Goal: Transaction & Acquisition: Download file/media

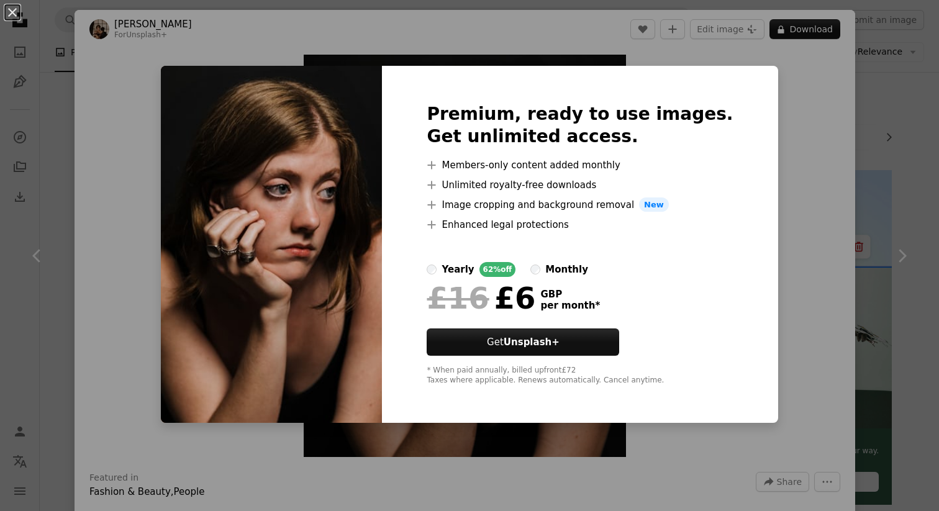
scroll to position [611, 0]
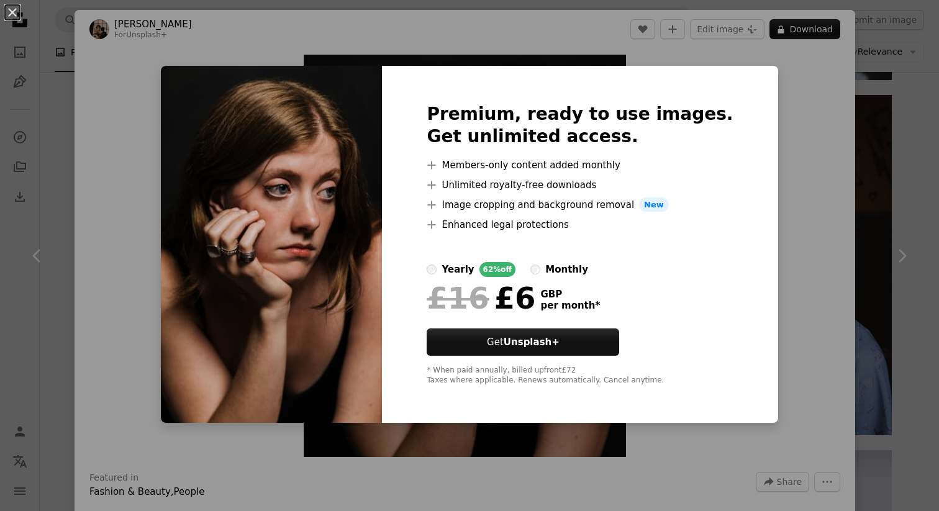
click at [765, 212] on div "An X shape Premium, ready to use images. Get unlimited access. A plus sign Memb…" at bounding box center [469, 255] width 939 height 511
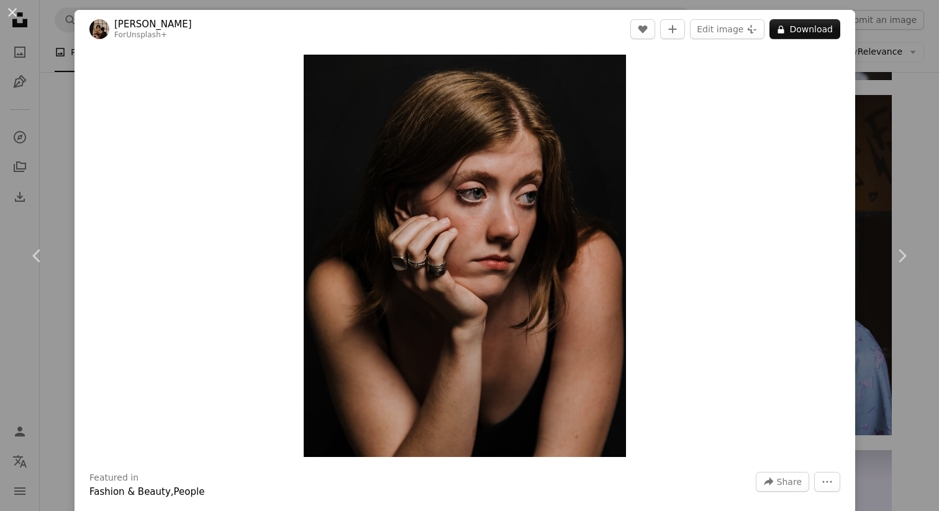
click at [758, 182] on div "Zoom in" at bounding box center [465, 255] width 781 height 415
click at [901, 199] on link "Chevron right" at bounding box center [902, 255] width 75 height 119
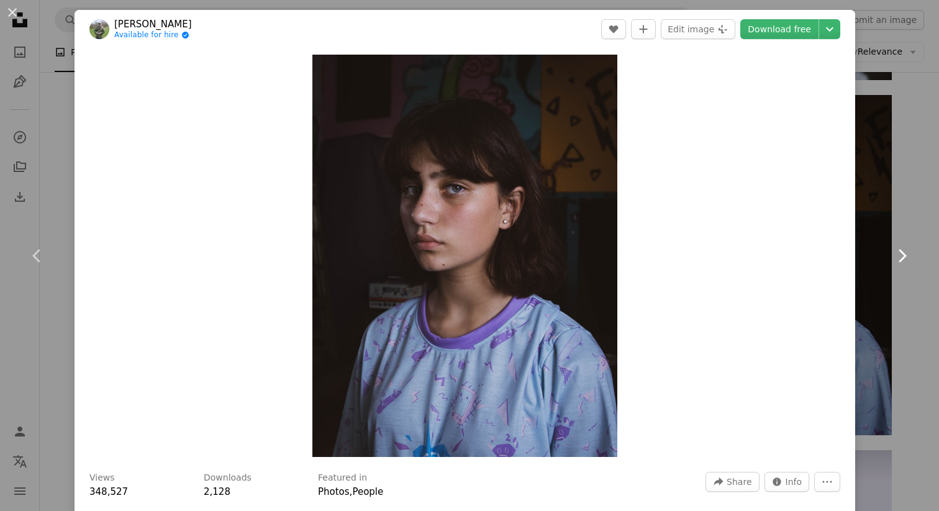
click at [910, 199] on link "Chevron right" at bounding box center [902, 255] width 75 height 119
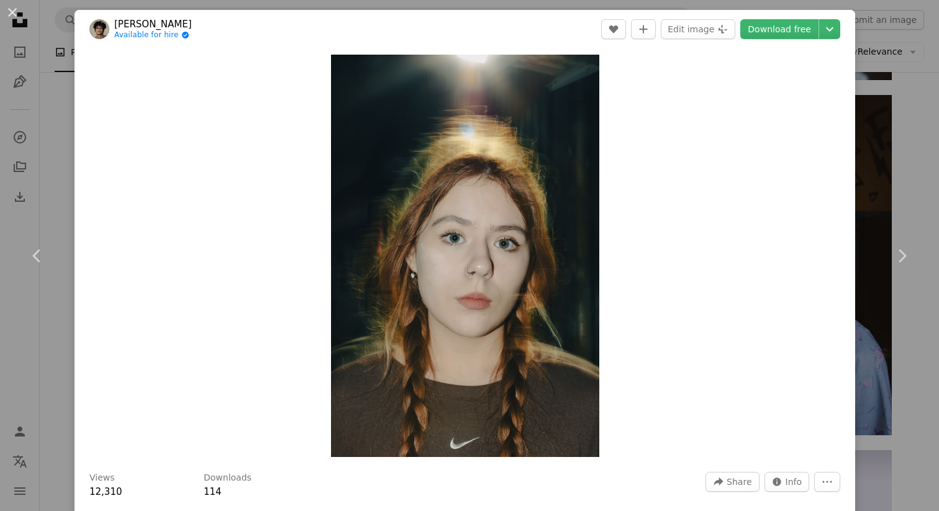
click at [40, 114] on div "An X shape Chevron left Chevron right [PERSON_NAME] Available for hire A checkm…" at bounding box center [469, 255] width 939 height 511
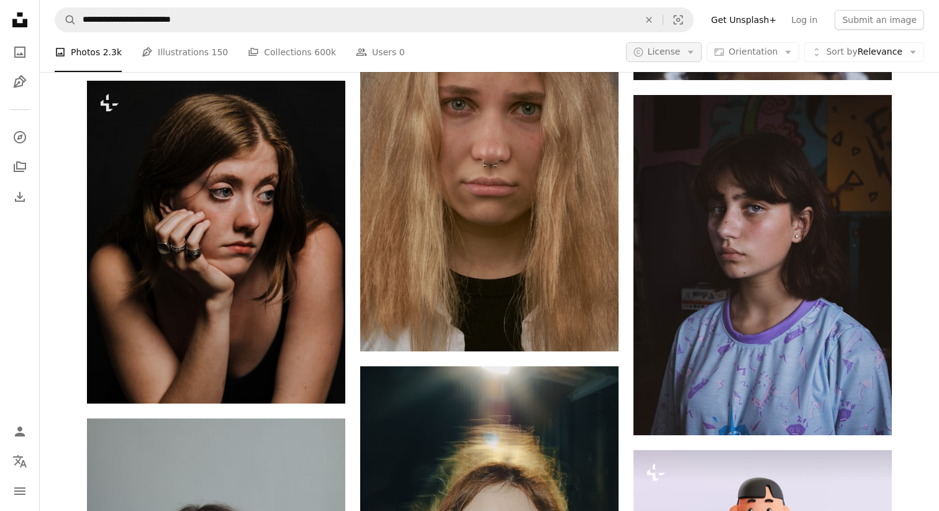
click at [694, 52] on icon "button" at bounding box center [691, 52] width 6 height 3
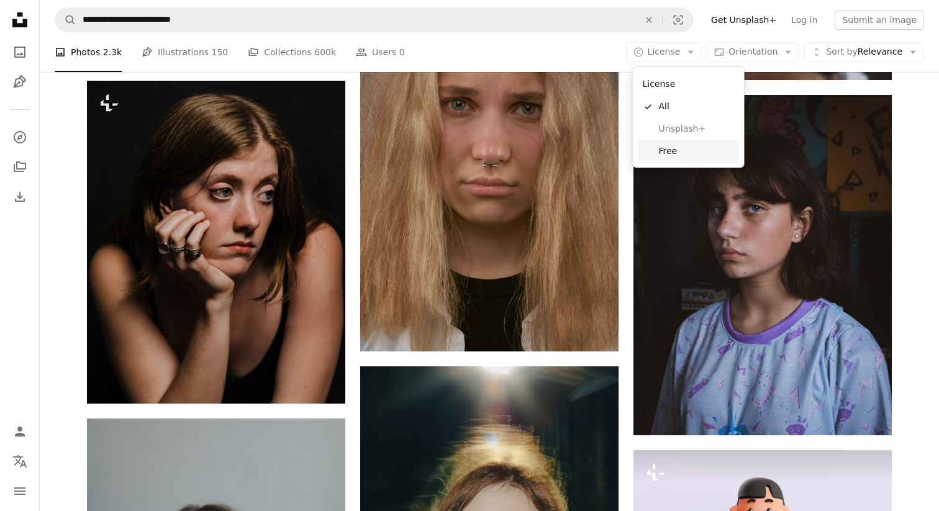
click at [665, 152] on span "Free" at bounding box center [697, 151] width 76 height 12
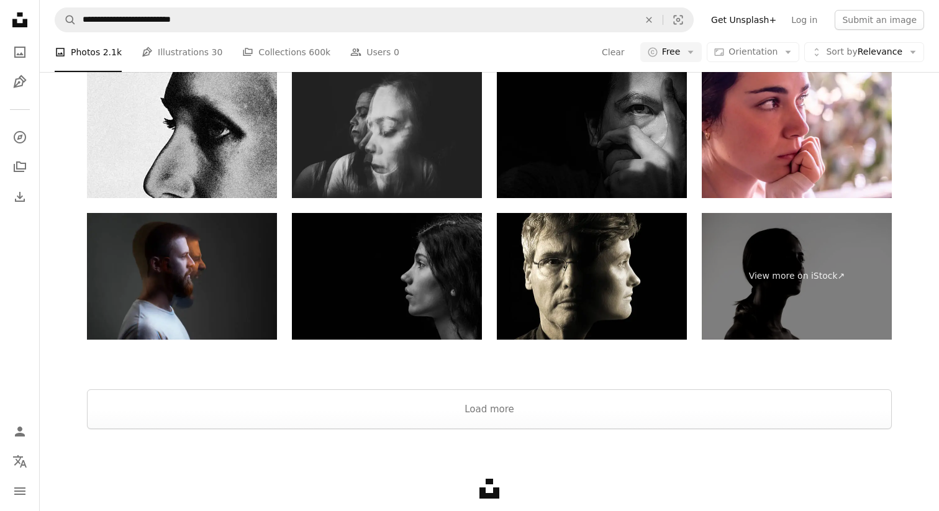
scroll to position [2856, 0]
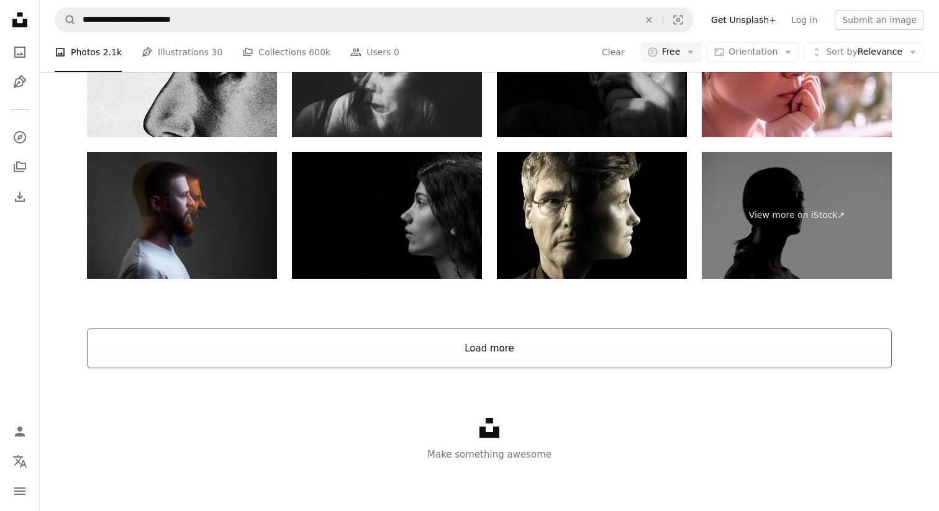
click at [480, 332] on button "Load more" at bounding box center [489, 349] width 805 height 40
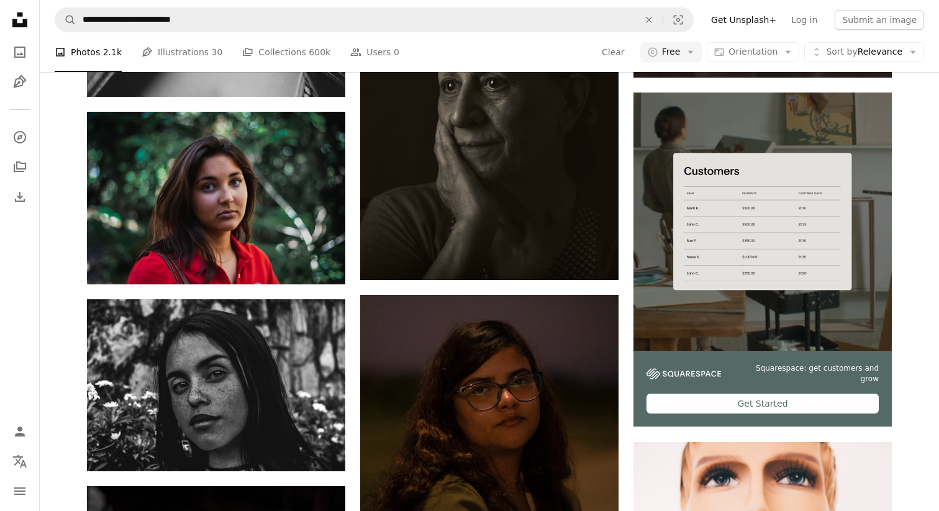
scroll to position [5203, 0]
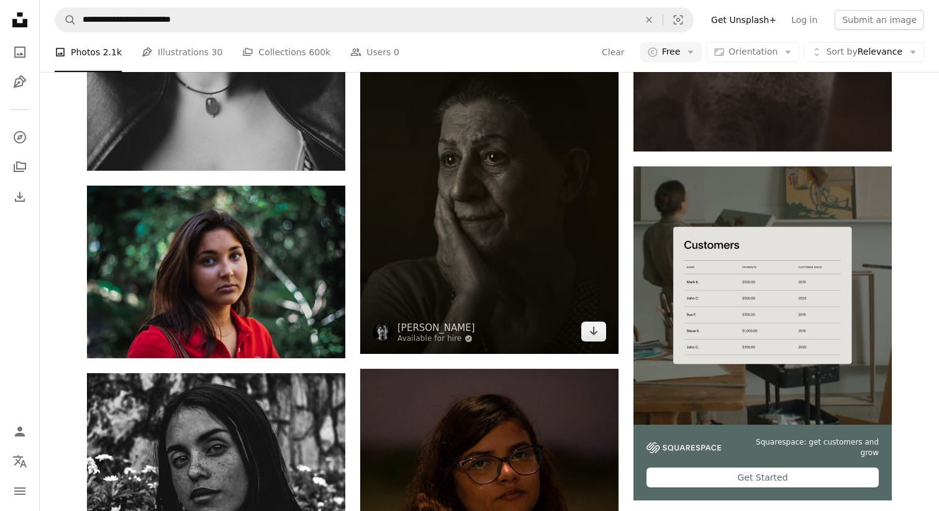
click at [468, 193] on img at bounding box center [489, 192] width 258 height 323
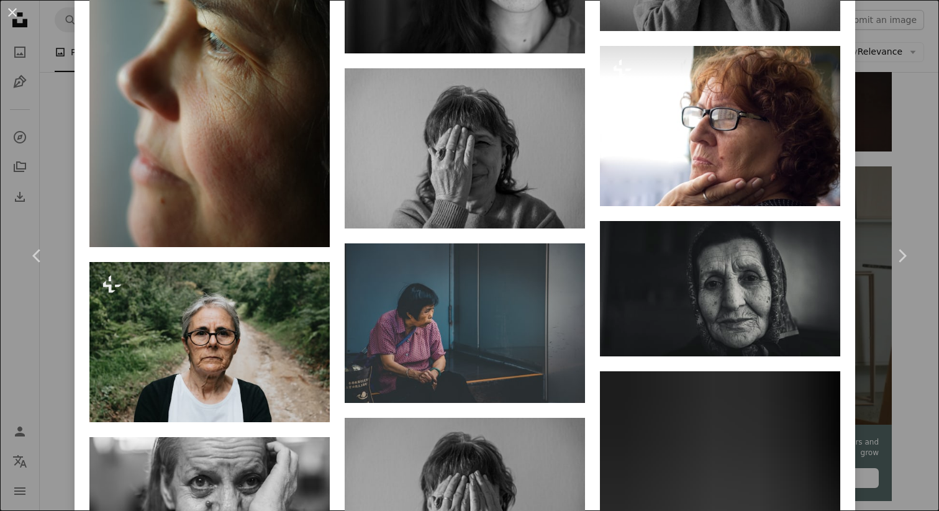
scroll to position [1583, 0]
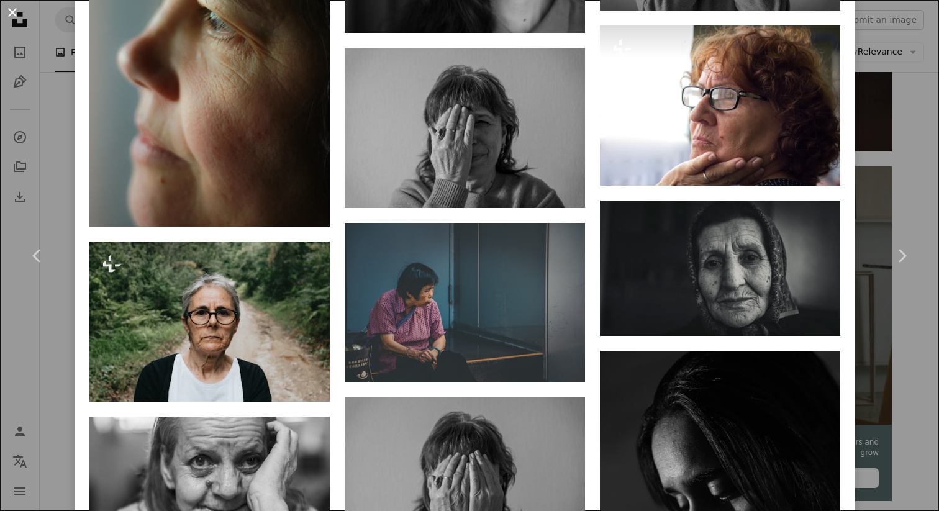
click at [15, 9] on button "An X shape" at bounding box center [12, 12] width 15 height 15
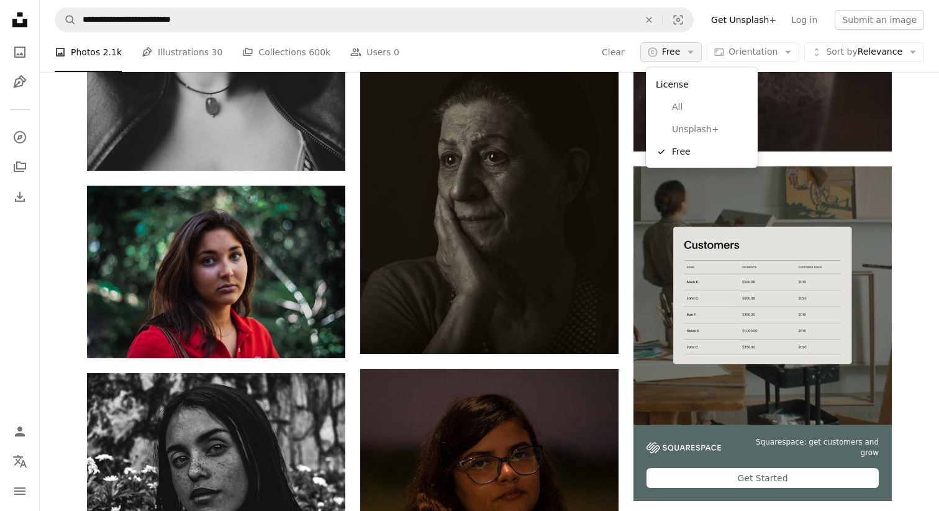
click at [692, 58] on button "A copyright icon © Free Arrow down" at bounding box center [671, 52] width 62 height 20
click at [681, 107] on span "All" at bounding box center [710, 107] width 76 height 12
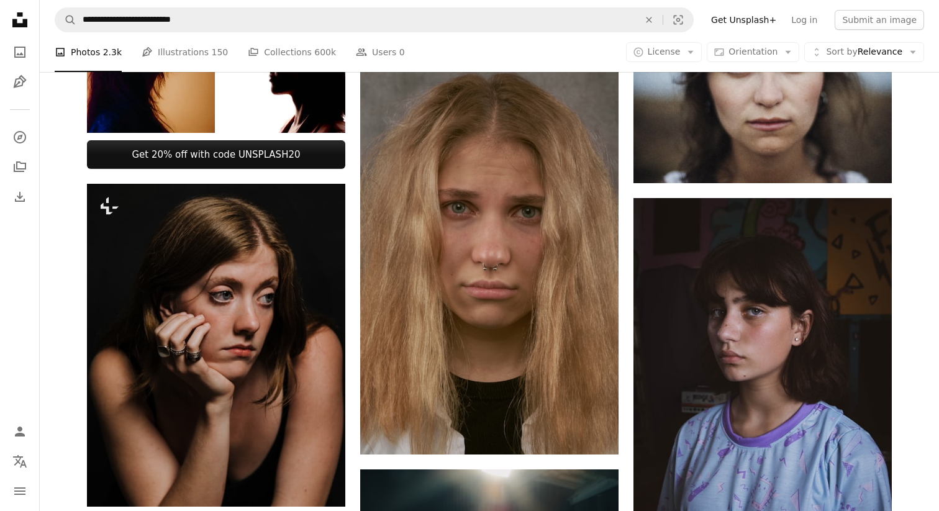
scroll to position [515, 0]
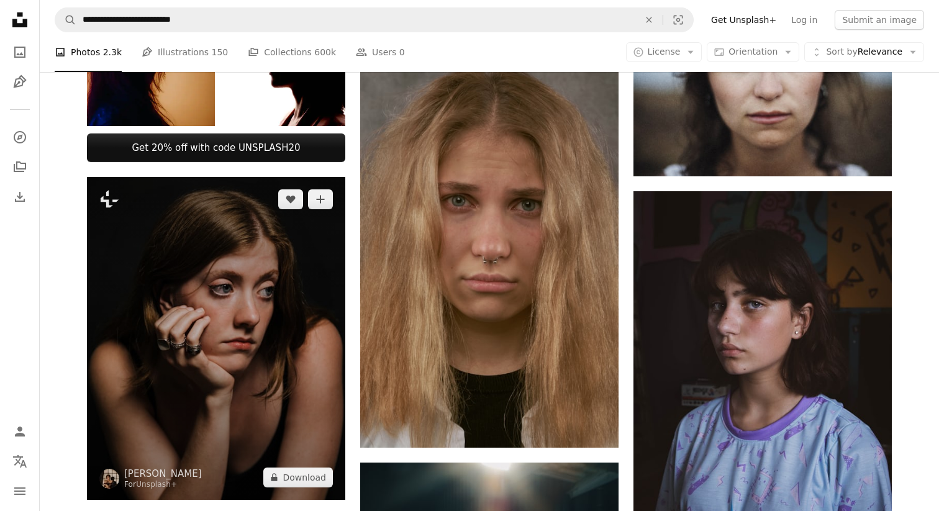
click at [220, 329] on img at bounding box center [216, 338] width 258 height 323
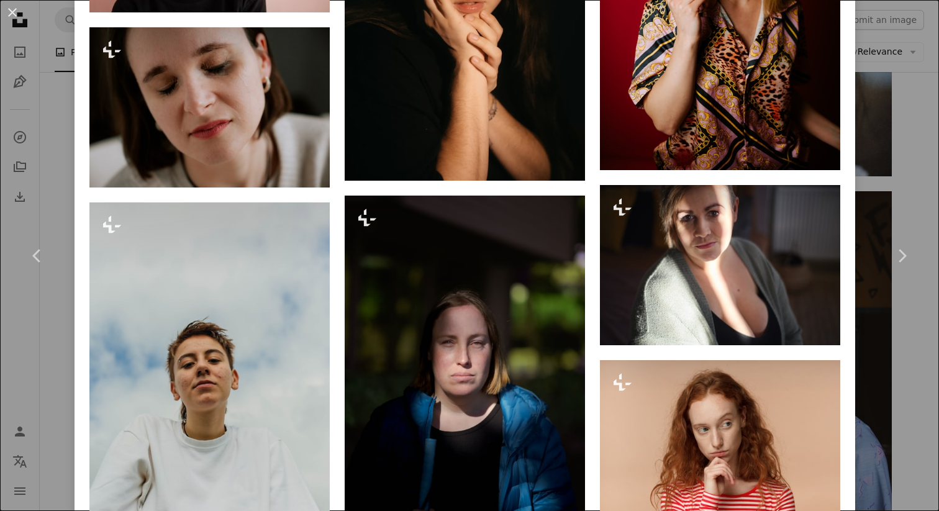
scroll to position [3770, 0]
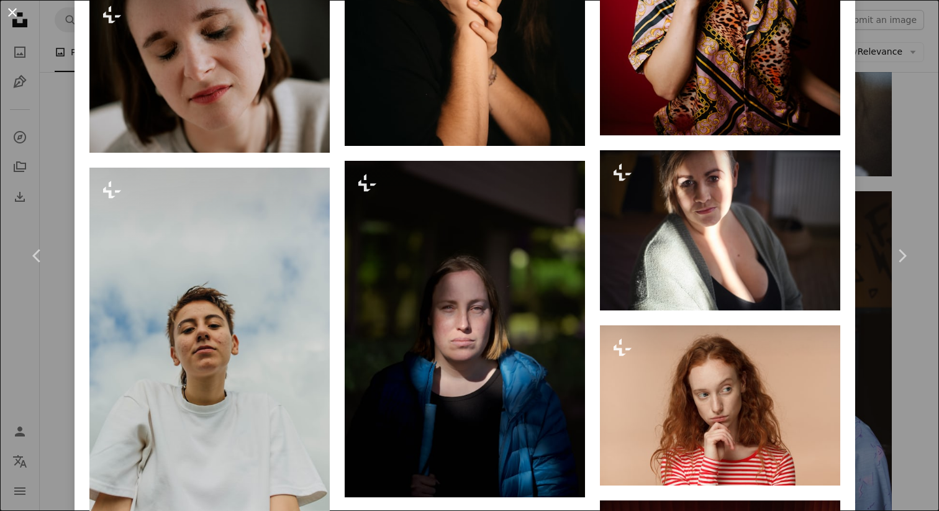
click at [15, 11] on button "An X shape" at bounding box center [12, 12] width 15 height 15
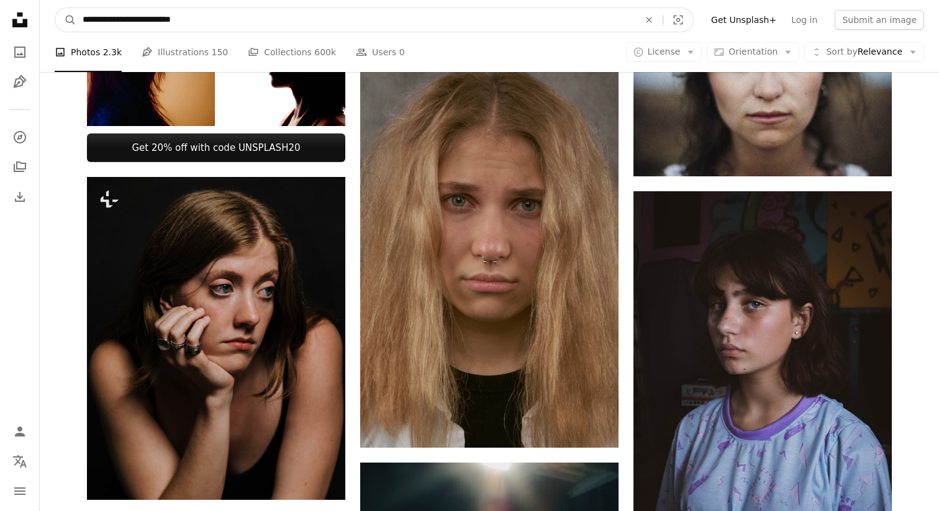
click at [109, 19] on input "**********" at bounding box center [355, 20] width 559 height 24
click at [114, 20] on input "**********" at bounding box center [355, 20] width 559 height 24
click at [138, 20] on input "**********" at bounding box center [355, 20] width 559 height 24
type input "**********"
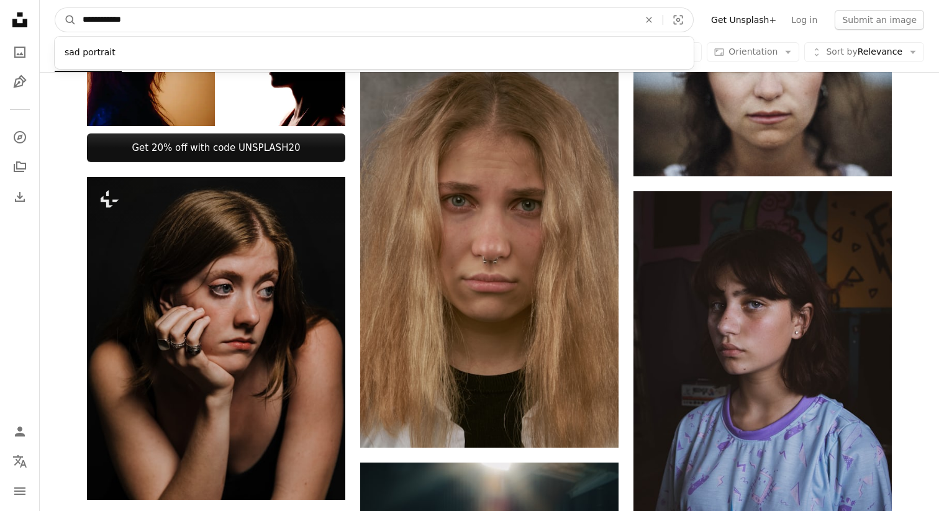
click button "A magnifying glass" at bounding box center [65, 20] width 21 height 24
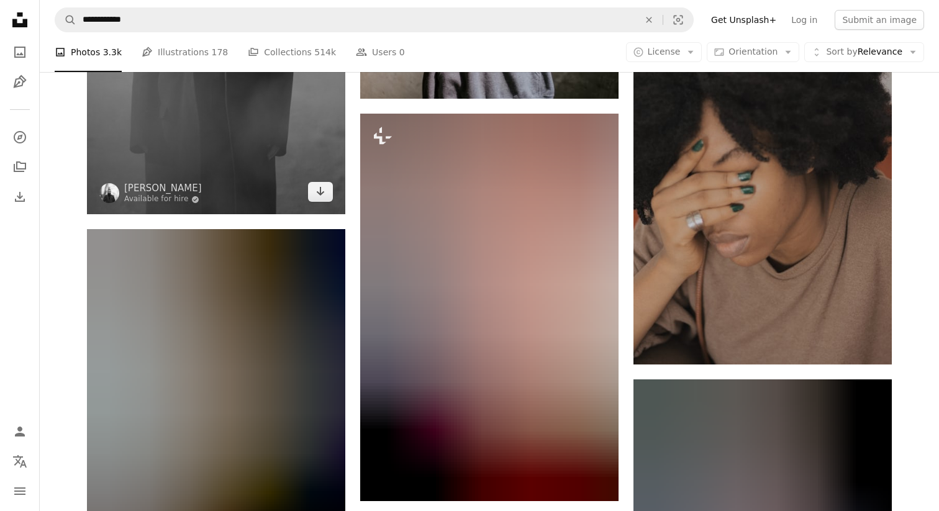
scroll to position [3827, 0]
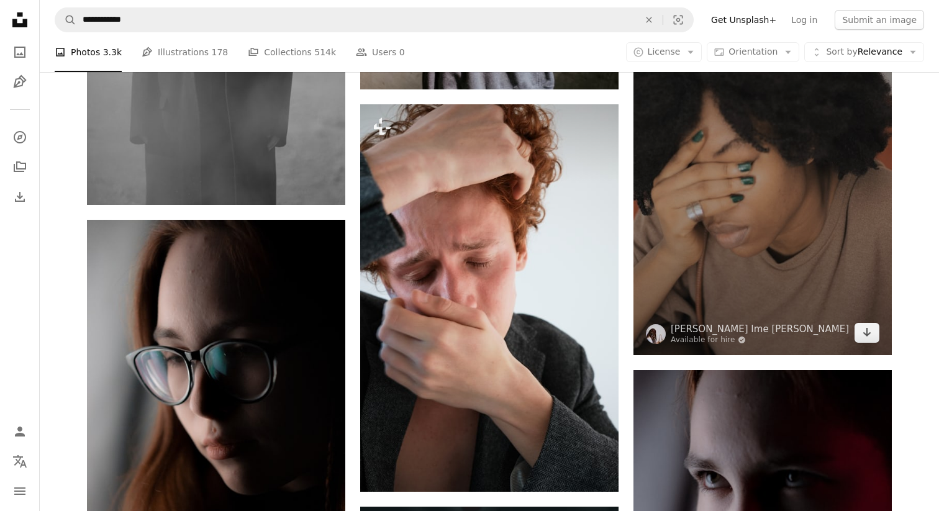
click at [743, 234] on img at bounding box center [763, 162] width 258 height 388
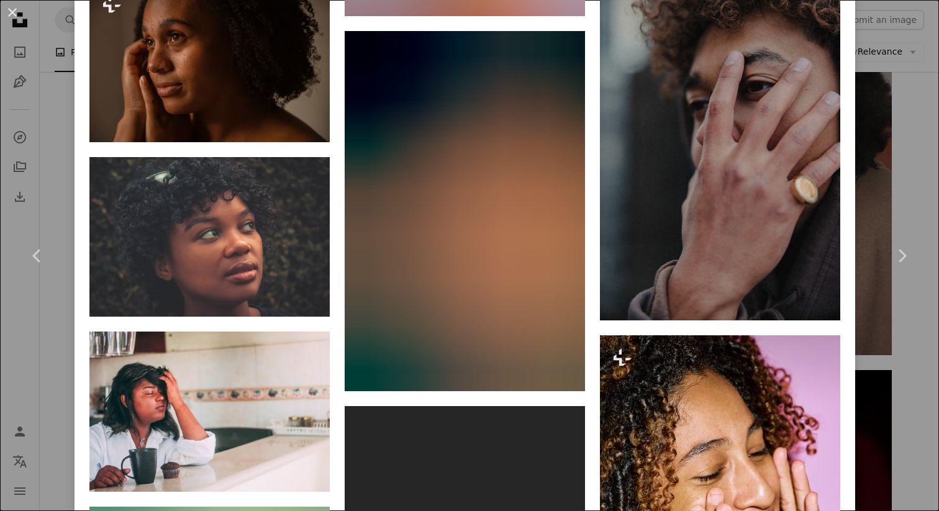
scroll to position [5786, 0]
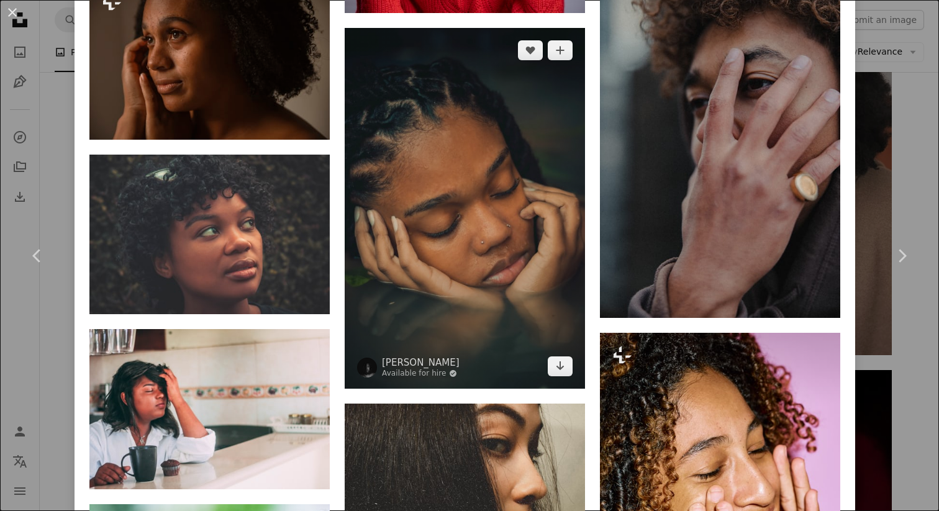
click at [484, 199] on img at bounding box center [465, 208] width 240 height 361
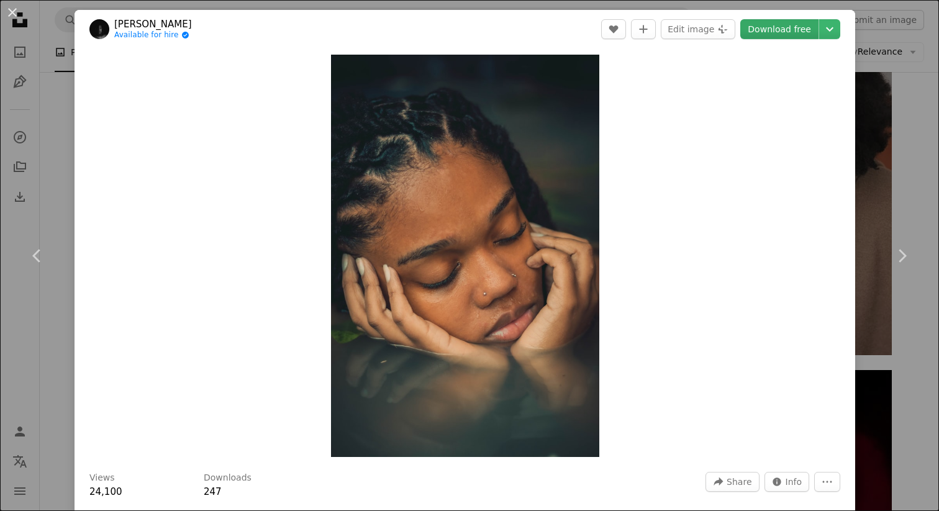
click at [802, 30] on link "Download free" at bounding box center [779, 29] width 78 height 20
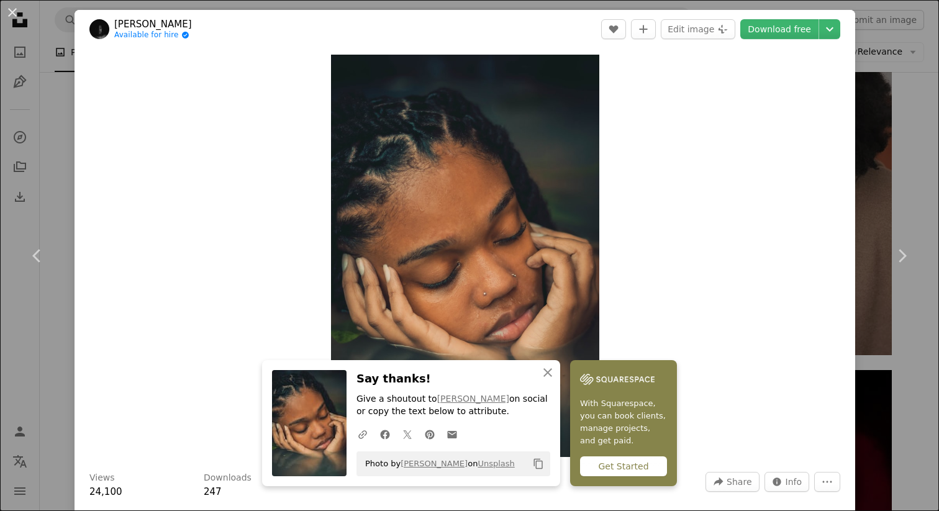
click at [718, 269] on div "Zoom in" at bounding box center [465, 255] width 781 height 415
click at [13, 12] on button "An X shape" at bounding box center [12, 12] width 15 height 15
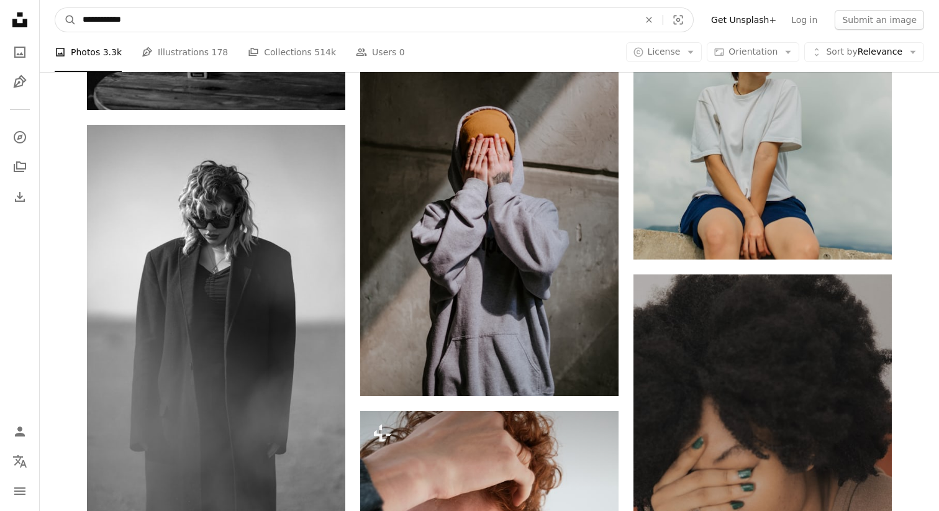
scroll to position [3519, 0]
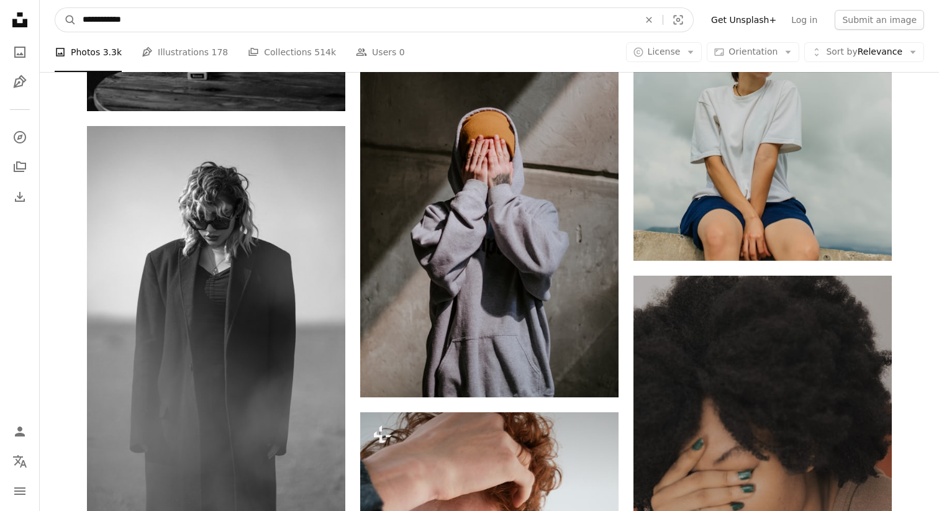
click at [172, 20] on input "**********" at bounding box center [355, 20] width 559 height 24
type input "**********"
click button "A magnifying glass" at bounding box center [65, 20] width 21 height 24
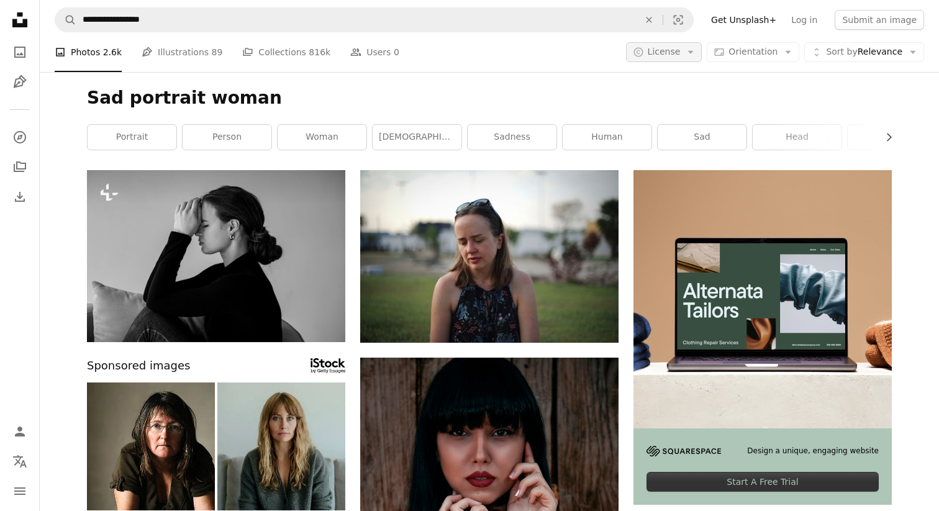
click at [696, 52] on icon "Arrow down" at bounding box center [690, 52] width 11 height 11
click at [688, 152] on span "Free" at bounding box center [697, 151] width 76 height 12
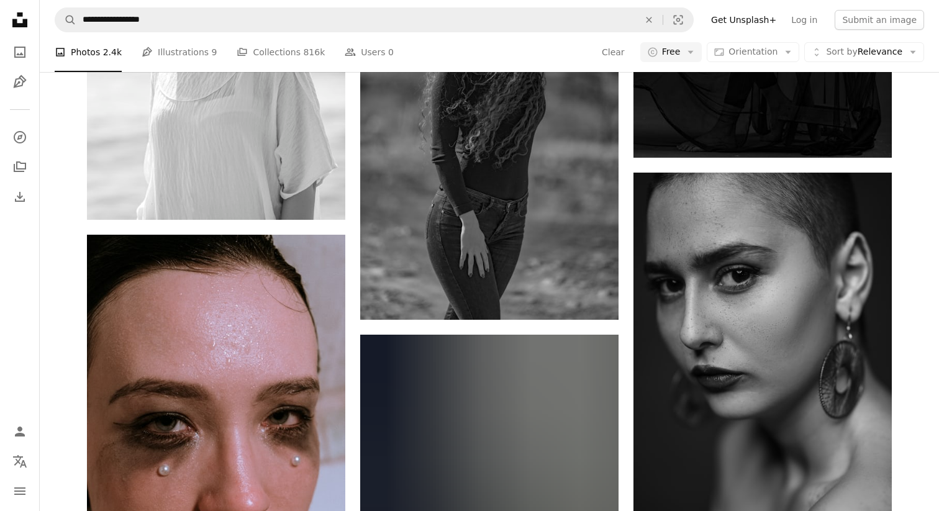
scroll to position [1953, 0]
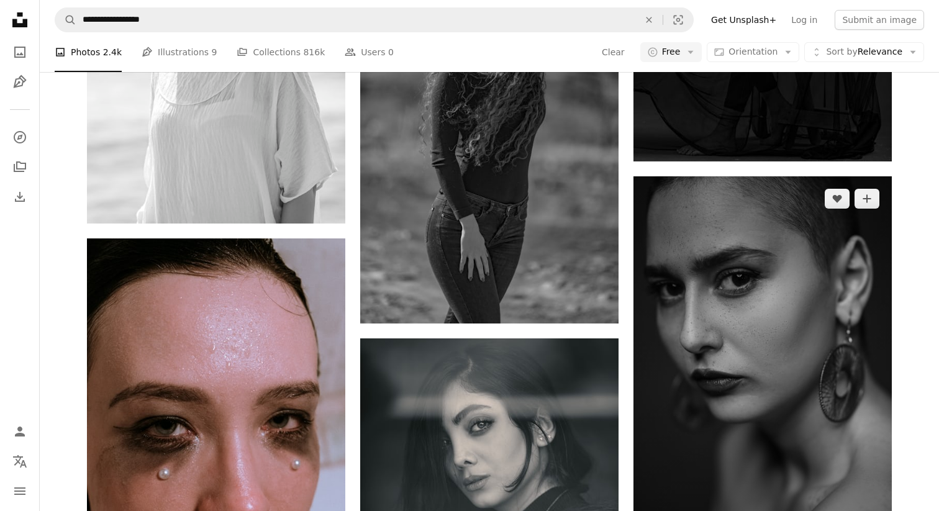
click at [775, 248] on img at bounding box center [763, 370] width 258 height 388
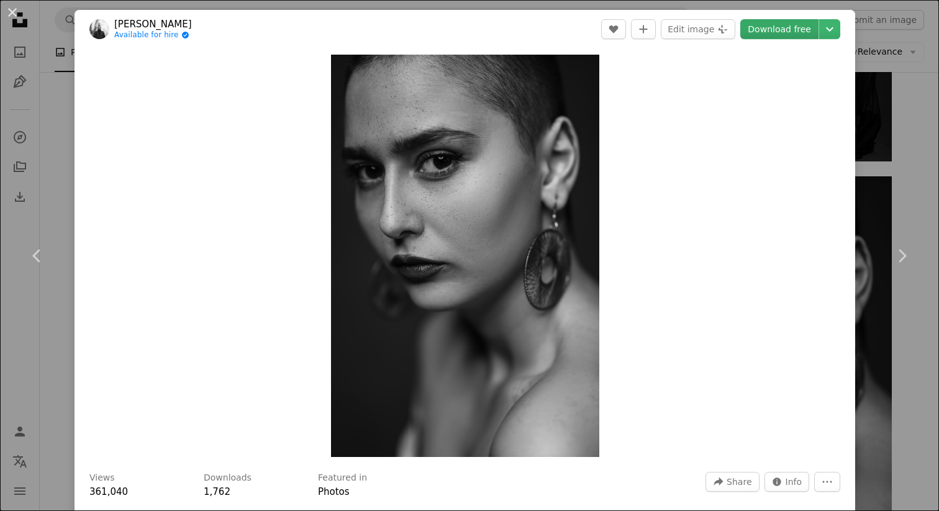
click at [798, 27] on link "Download free" at bounding box center [779, 29] width 78 height 20
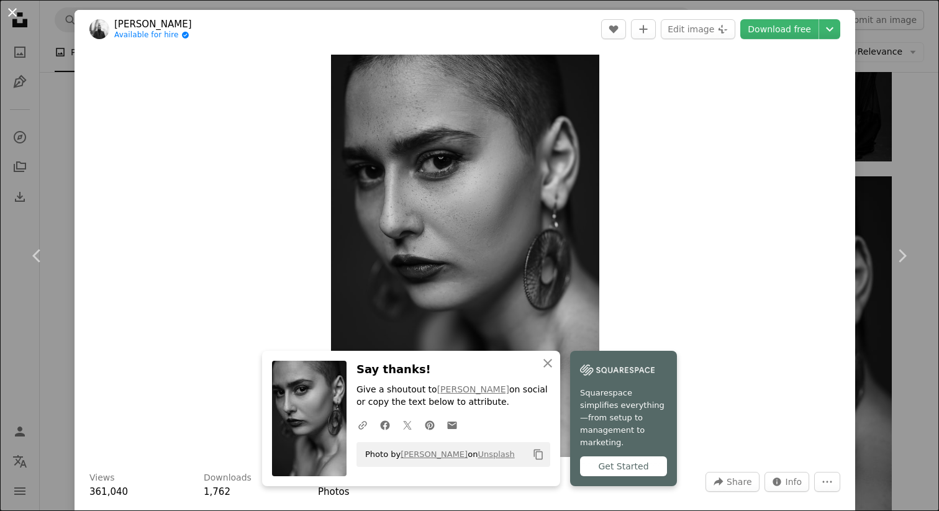
click at [12, 12] on button "An X shape" at bounding box center [12, 12] width 15 height 15
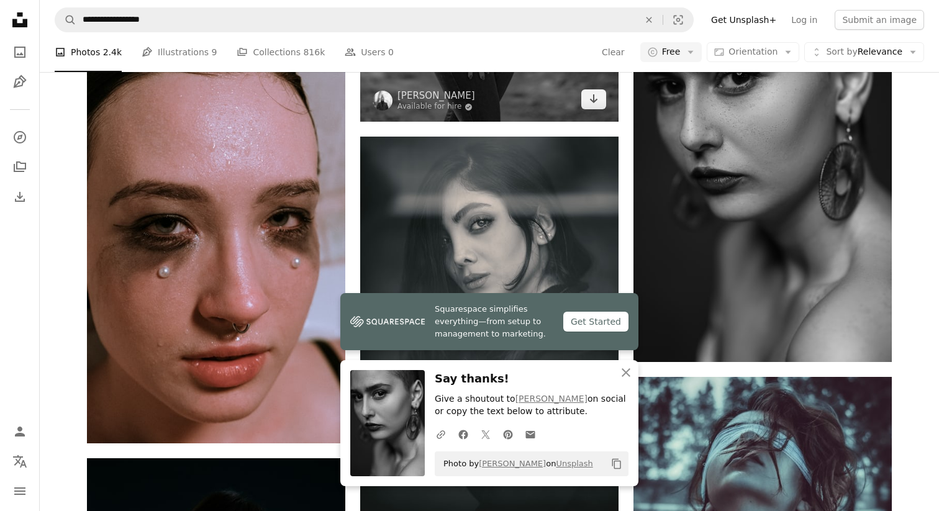
scroll to position [2307, 0]
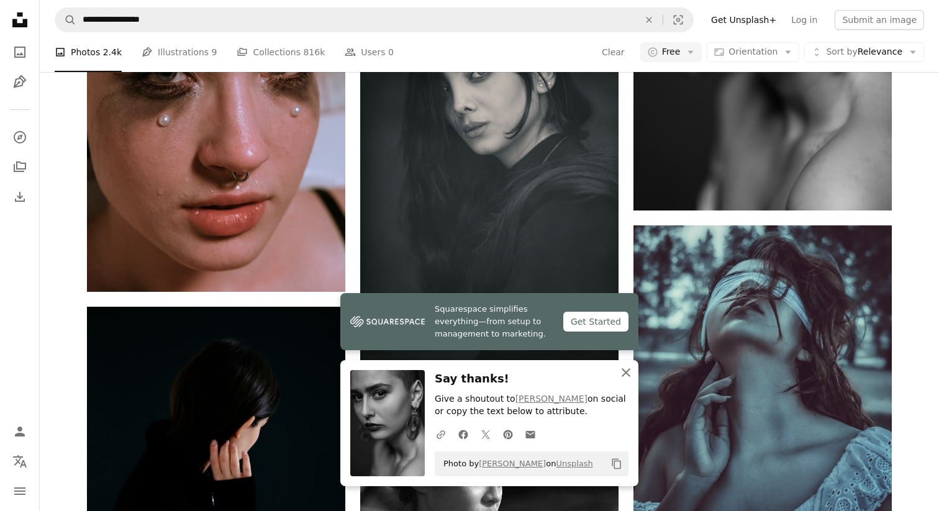
click at [626, 370] on icon "An X shape" at bounding box center [626, 372] width 15 height 15
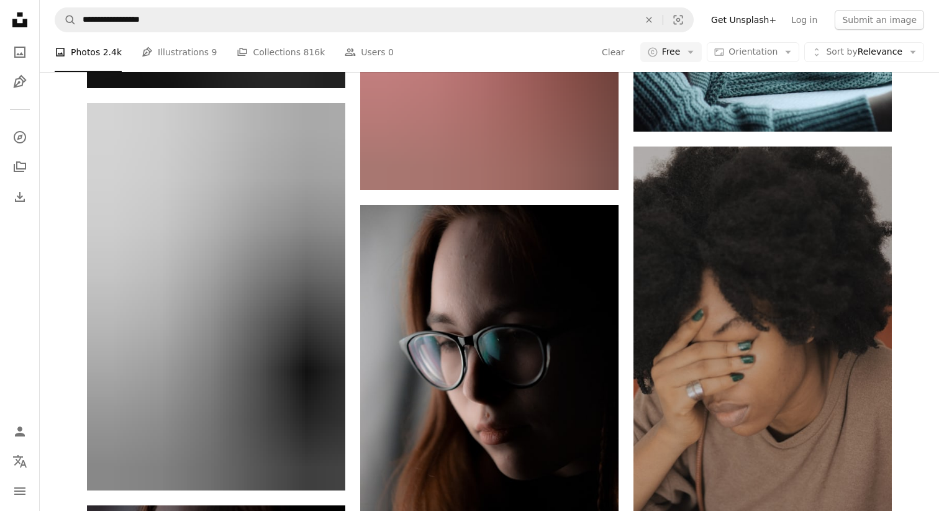
scroll to position [778, 0]
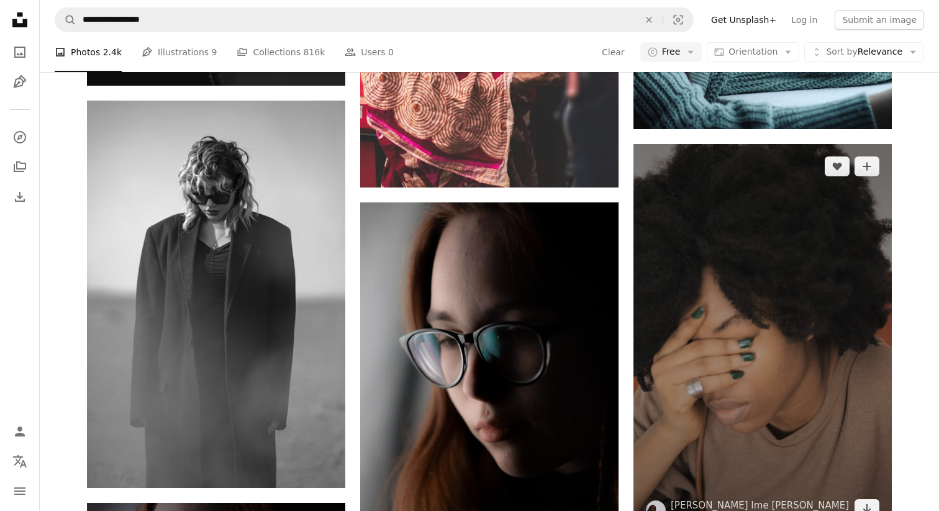
click at [776, 268] on img at bounding box center [763, 338] width 258 height 388
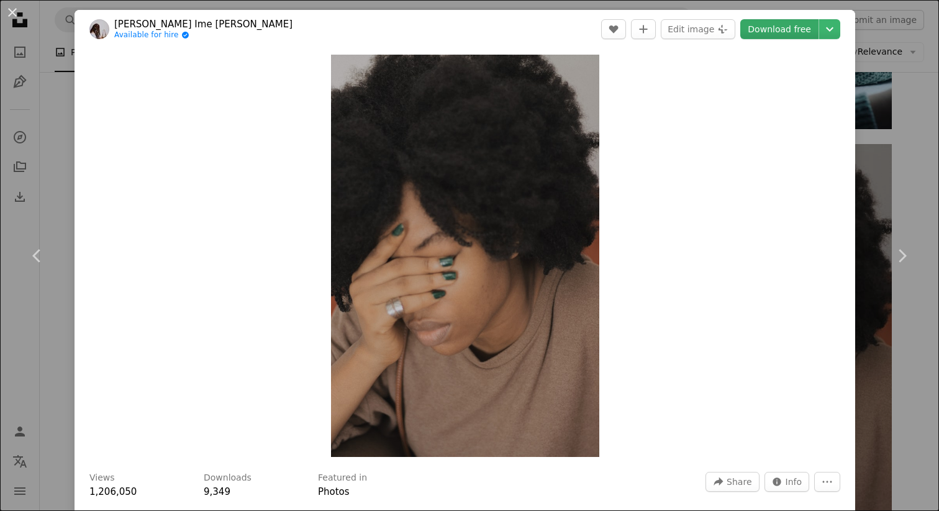
click at [784, 29] on link "Download free" at bounding box center [779, 29] width 78 height 20
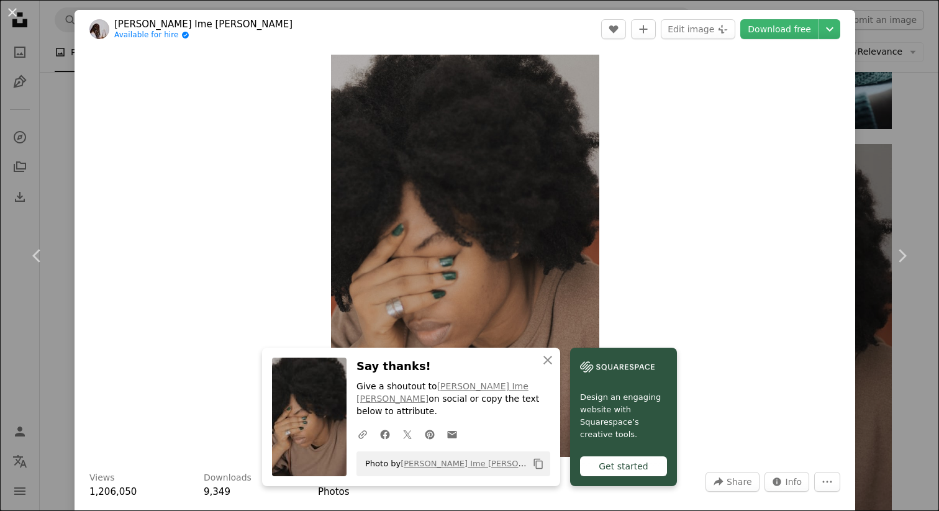
click at [763, 132] on div "Zoom in" at bounding box center [465, 255] width 781 height 415
click at [837, 33] on icon "Chevron down" at bounding box center [830, 29] width 20 height 15
click at [762, 166] on dialog "An X shape Chevron left Chevron right [PERSON_NAME] Ime [PERSON_NAME] Available…" at bounding box center [469, 255] width 939 height 511
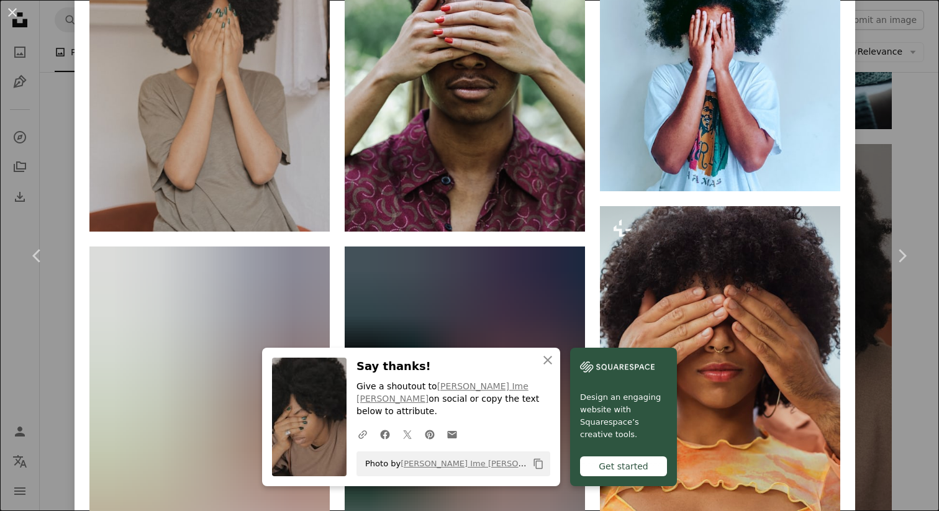
scroll to position [1139, 0]
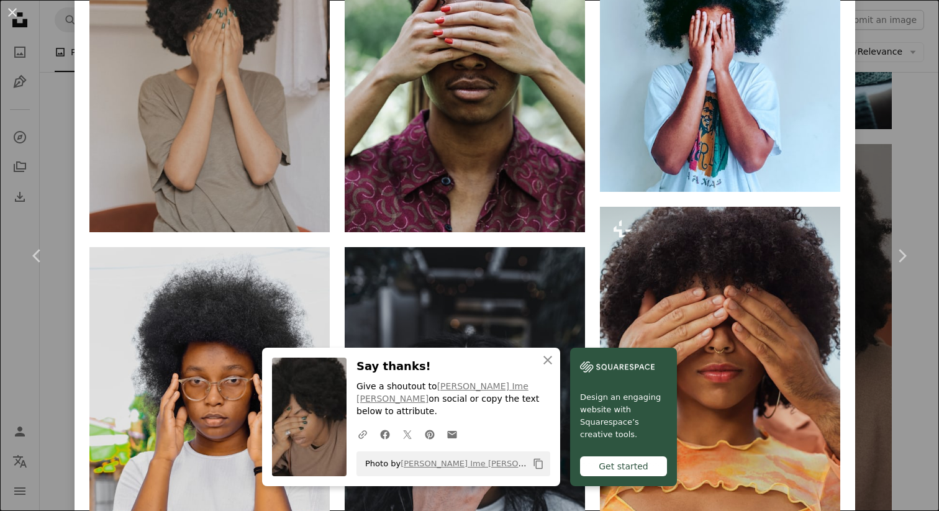
click at [11, 11] on button "An X shape" at bounding box center [12, 12] width 15 height 15
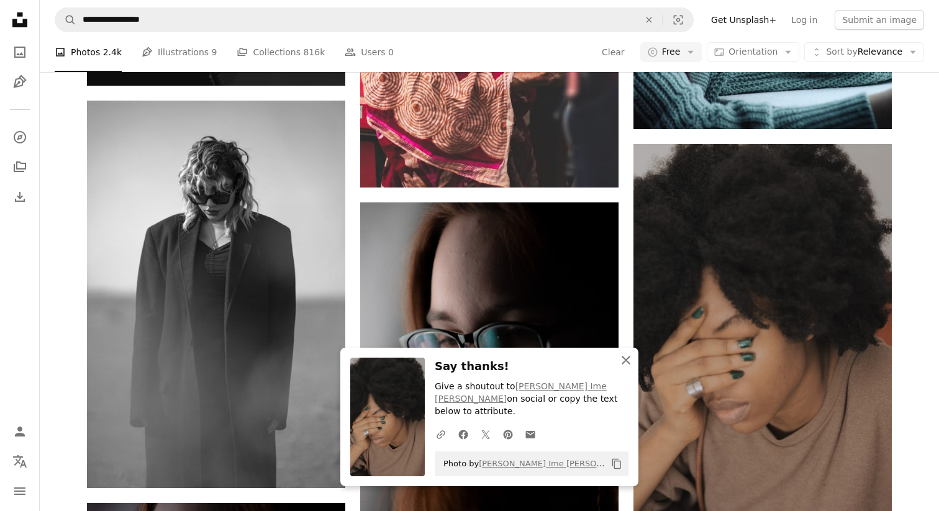
click at [630, 368] on icon "An X shape" at bounding box center [626, 360] width 15 height 15
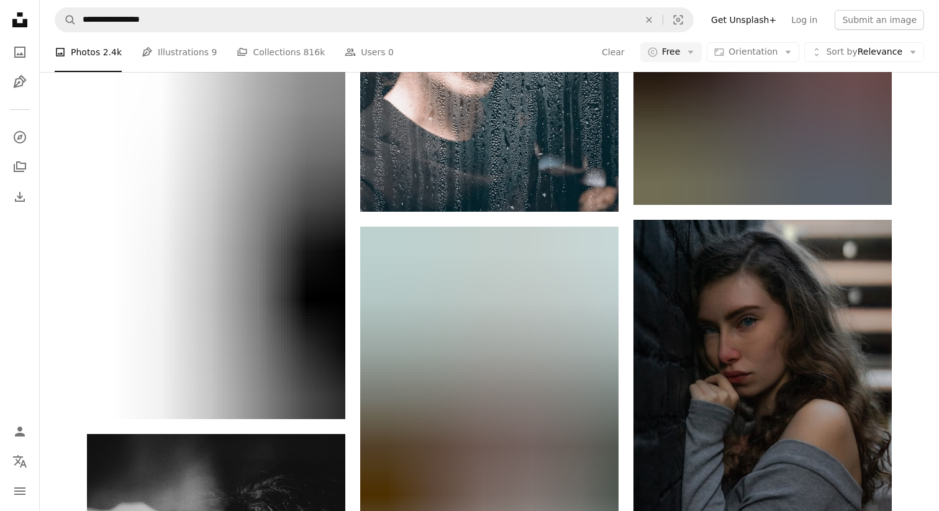
scroll to position [10742, 0]
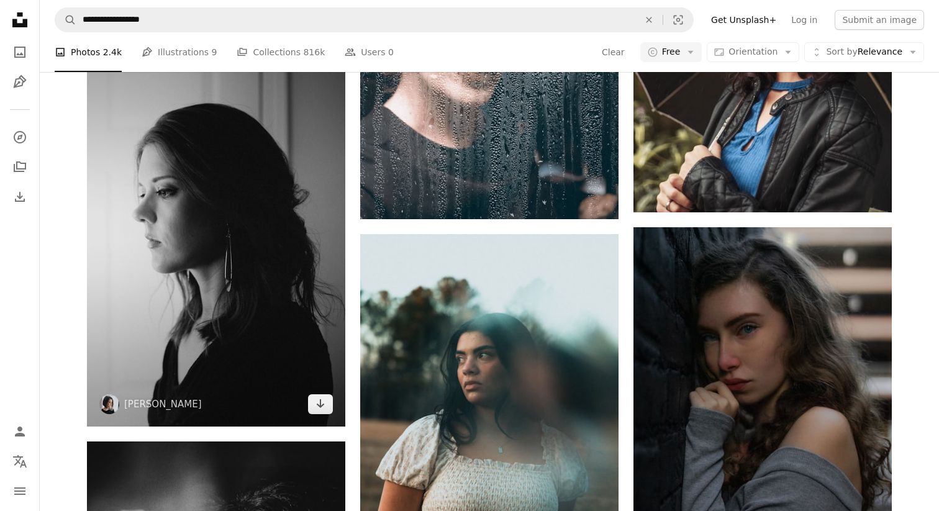
click at [214, 229] on img at bounding box center [216, 233] width 258 height 388
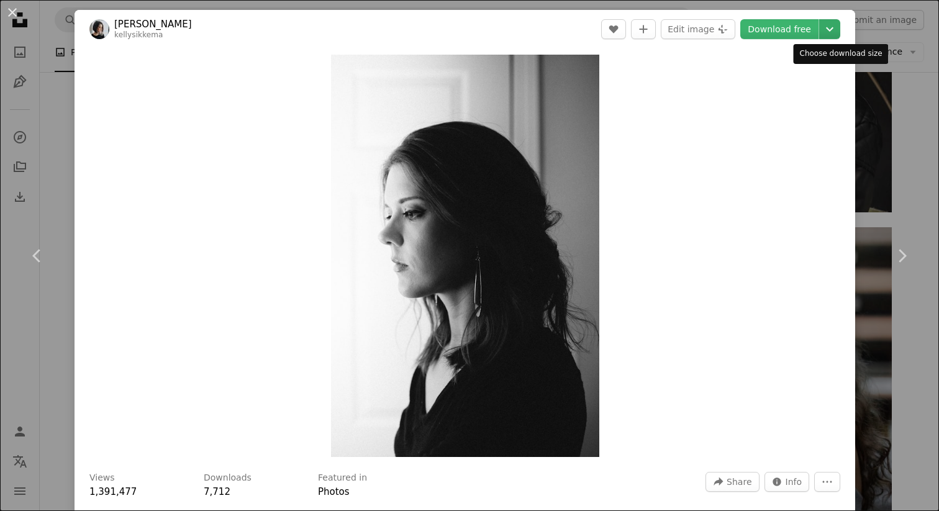
click at [839, 29] on icon "Chevron down" at bounding box center [830, 29] width 20 height 15
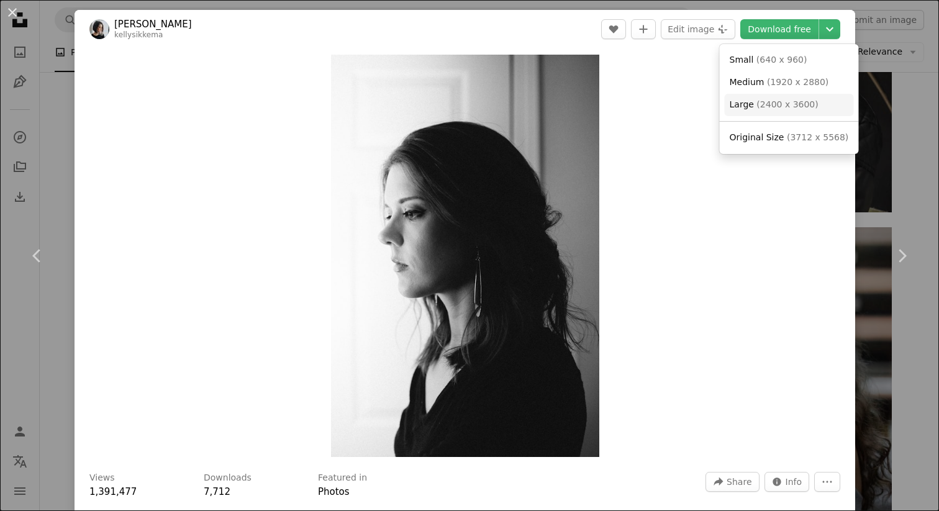
click at [745, 104] on span "Large" at bounding box center [742, 104] width 24 height 10
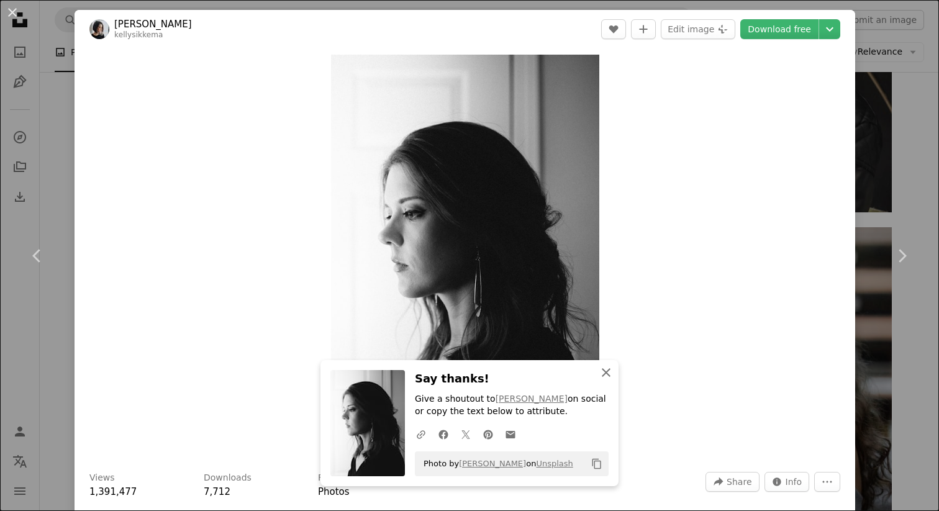
click at [608, 369] on icon "button" at bounding box center [606, 372] width 9 height 9
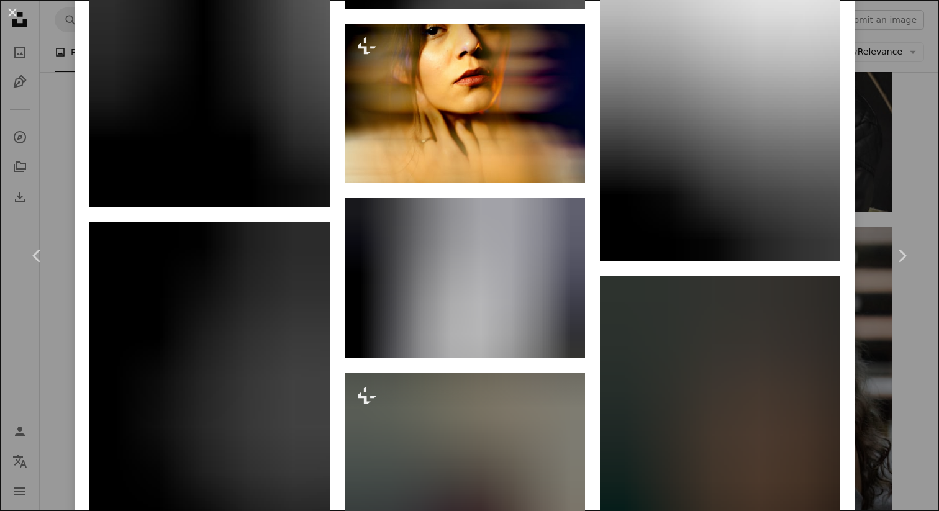
scroll to position [3775, 0]
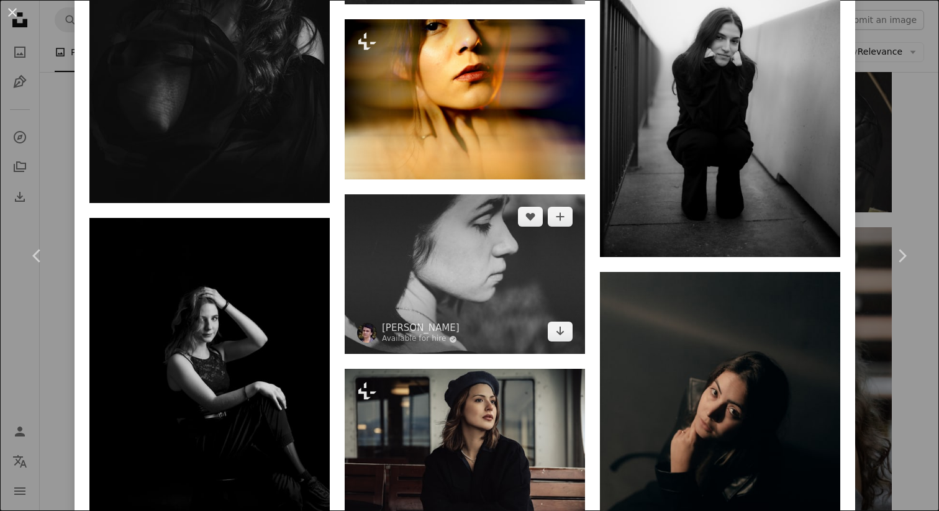
click at [488, 286] on img at bounding box center [465, 274] width 240 height 160
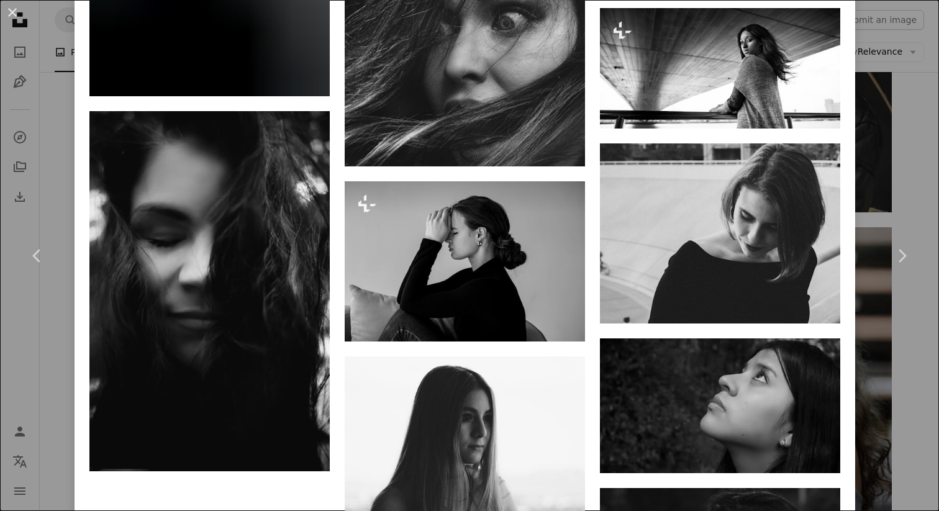
scroll to position [3556, 0]
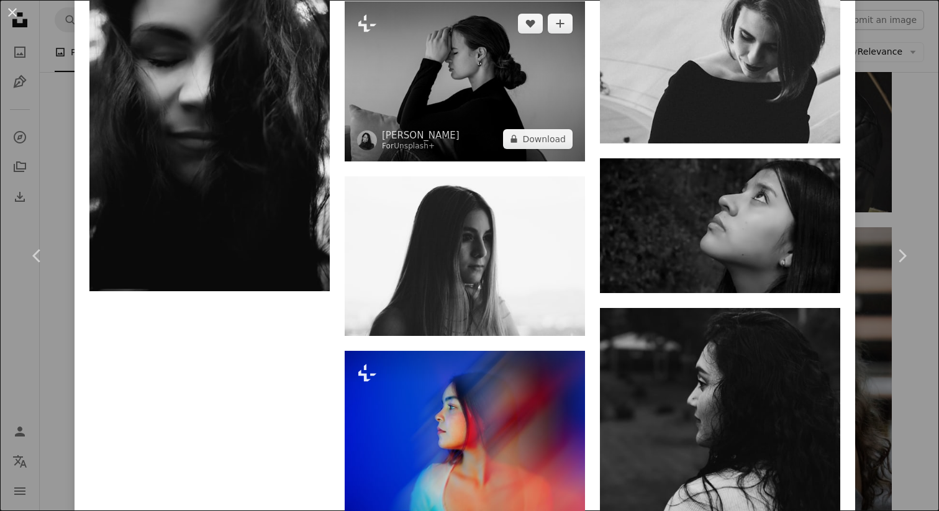
click at [482, 115] on img at bounding box center [465, 81] width 240 height 160
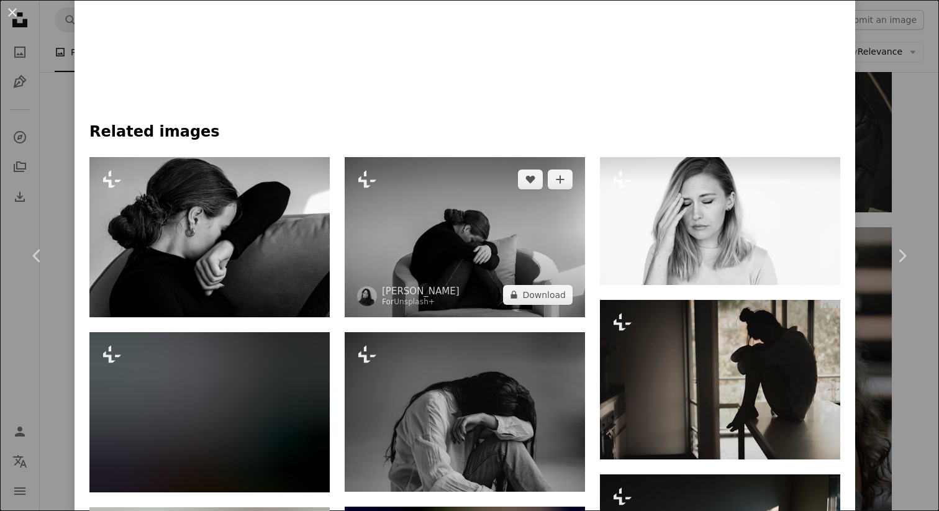
scroll to position [884, 0]
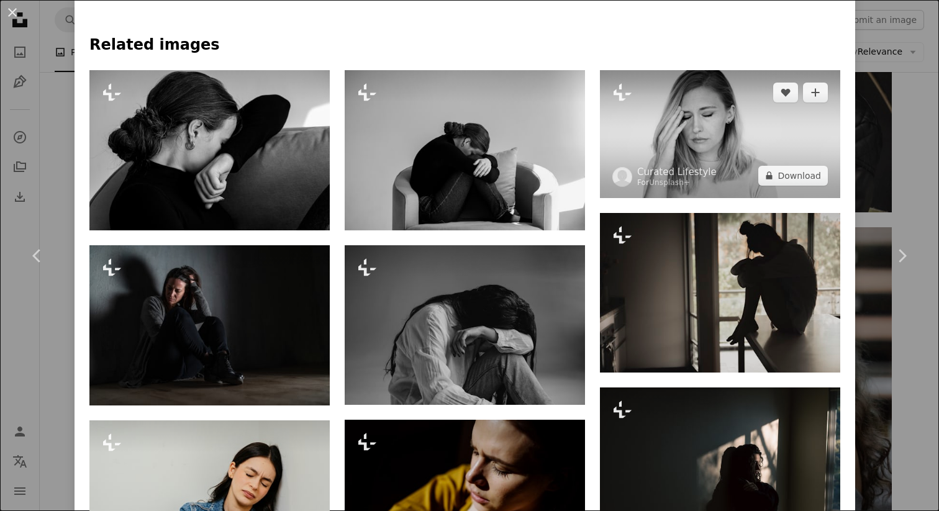
click at [709, 134] on img at bounding box center [720, 134] width 240 height 128
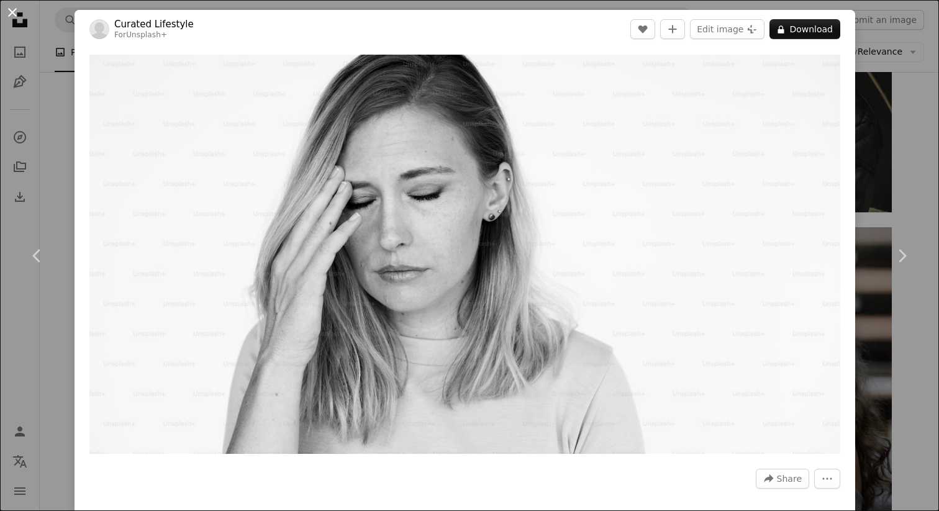
click at [13, 12] on button "An X shape" at bounding box center [12, 12] width 15 height 15
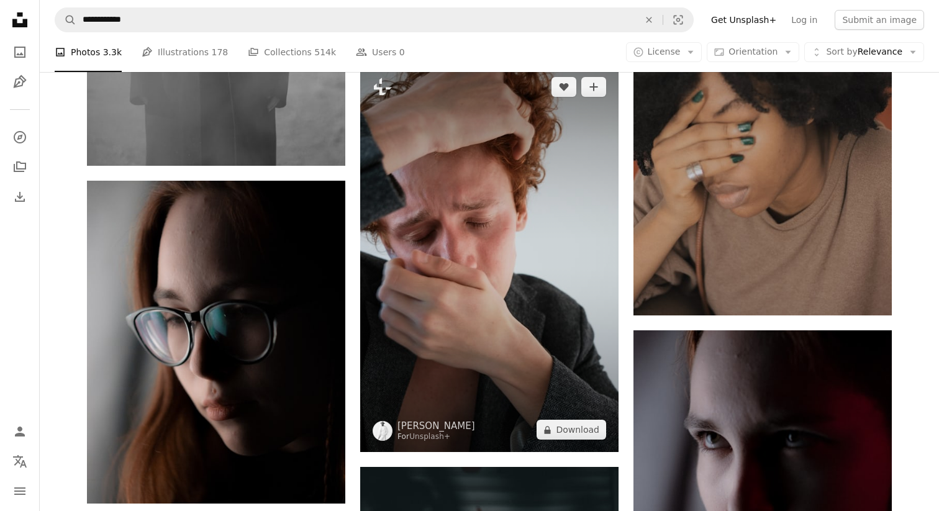
scroll to position [3732, 0]
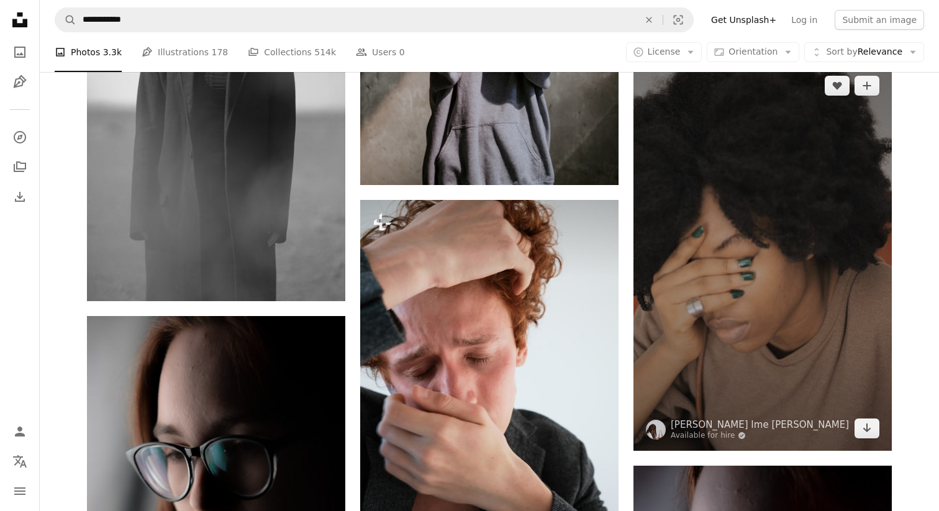
click at [791, 296] on img at bounding box center [763, 257] width 258 height 388
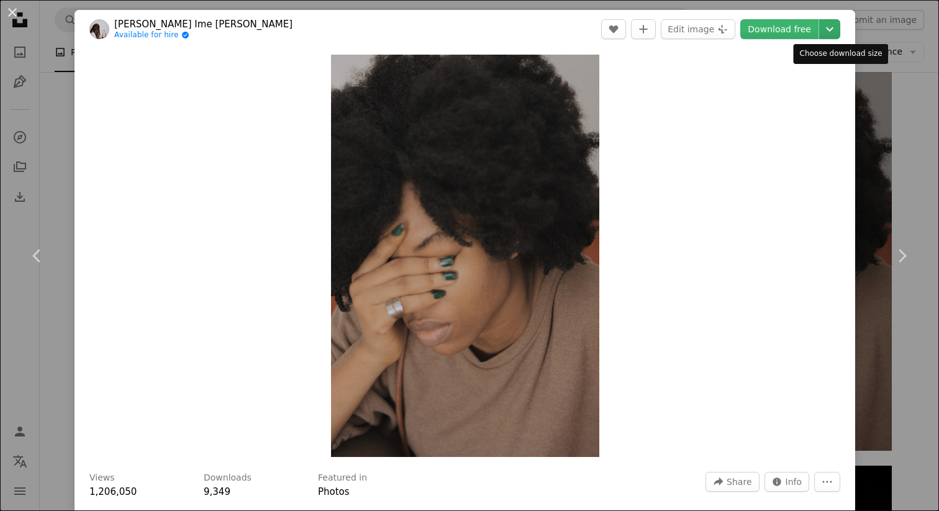
click at [834, 30] on icon "Choose download size" at bounding box center [829, 29] width 7 height 4
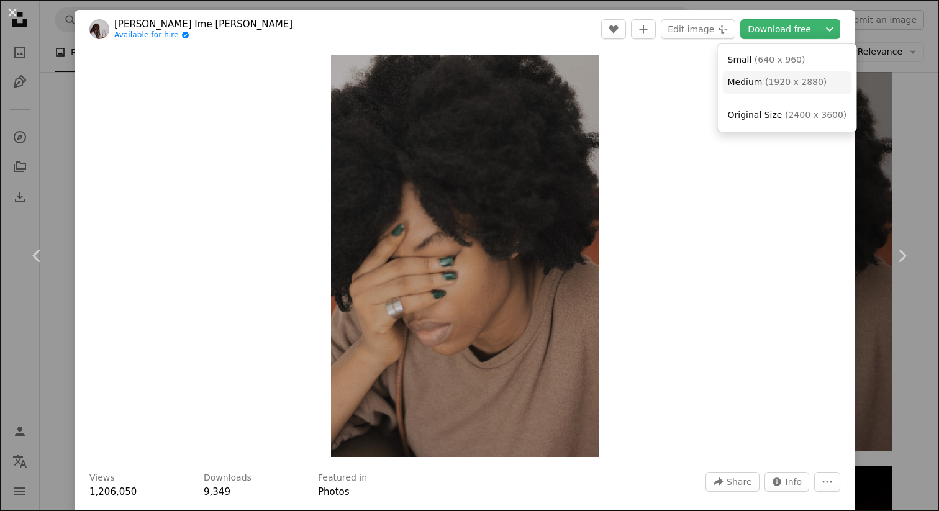
click at [764, 76] on span "Medium ( 1920 x 2880 )" at bounding box center [777, 82] width 99 height 12
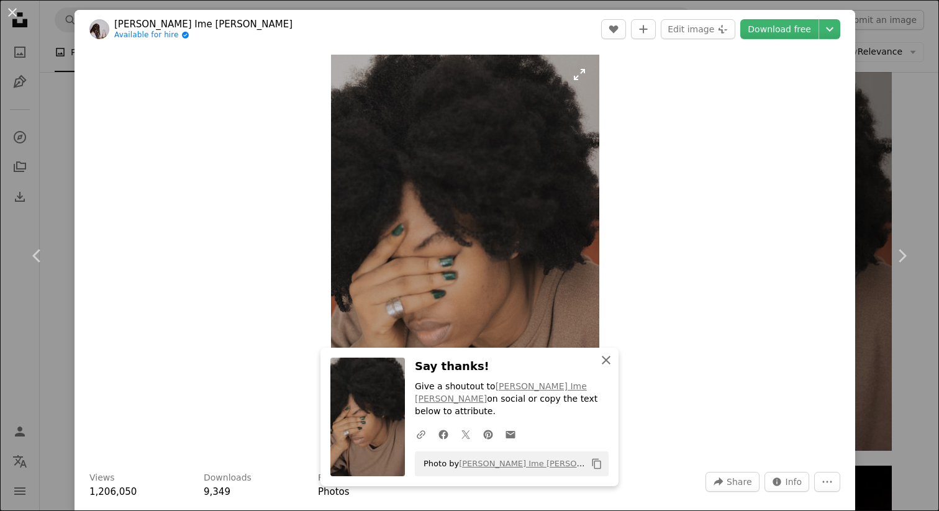
drag, startPoint x: 607, startPoint y: 368, endPoint x: 590, endPoint y: 347, distance: 27.4
click at [607, 368] on icon "An X shape" at bounding box center [606, 360] width 15 height 15
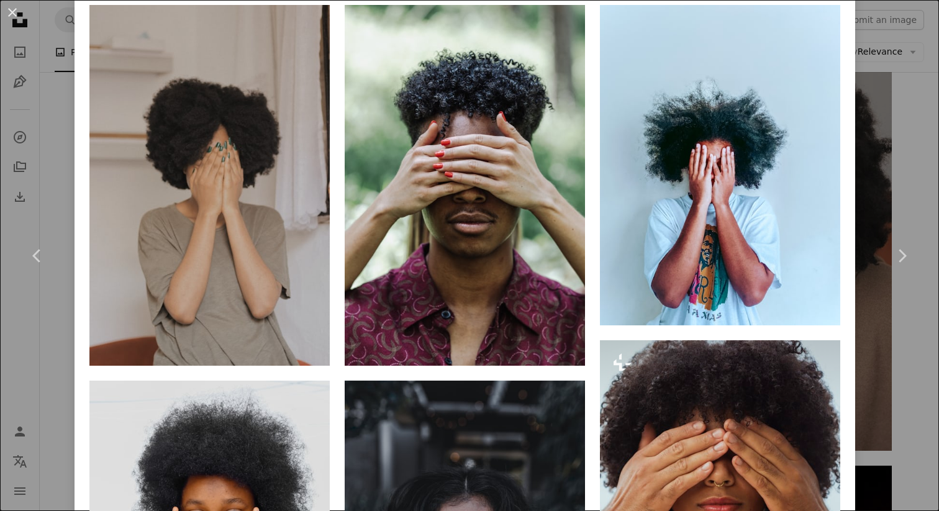
scroll to position [993, 0]
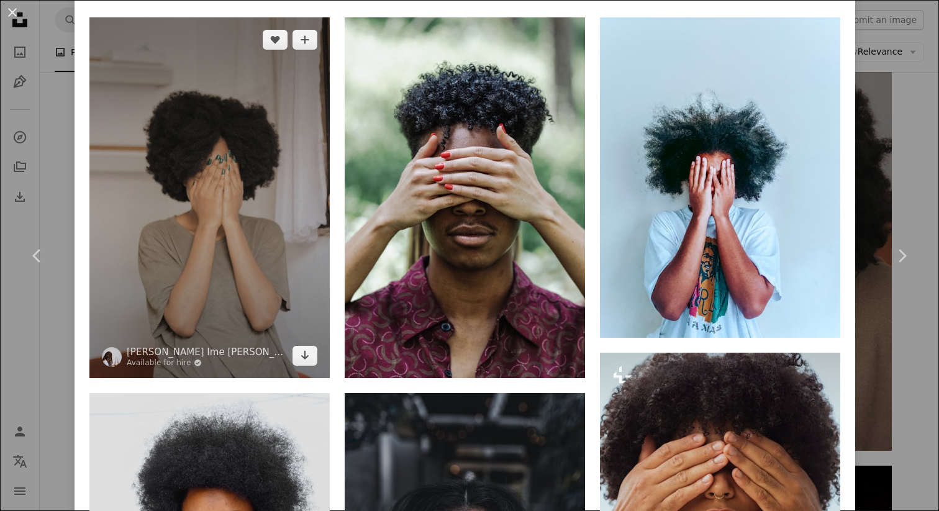
click at [226, 198] on img at bounding box center [209, 197] width 240 height 361
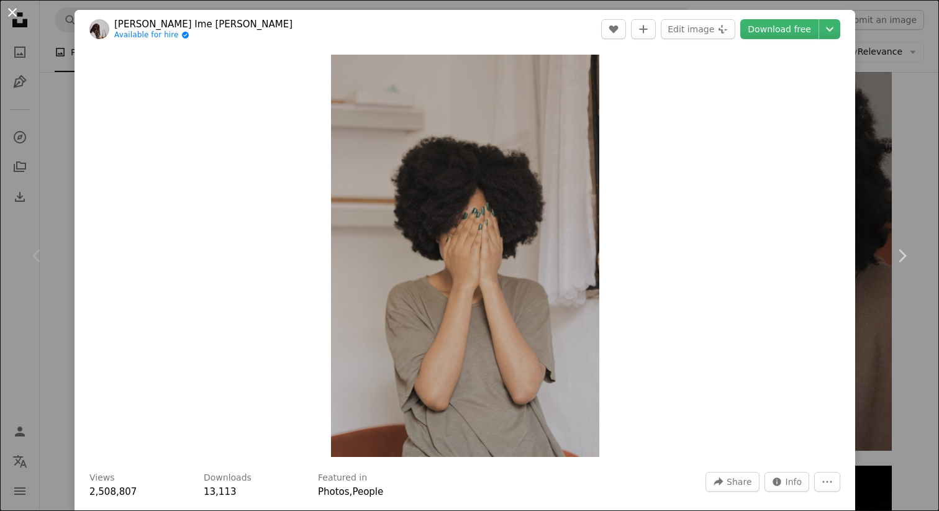
click at [12, 17] on button "An X shape" at bounding box center [12, 12] width 15 height 15
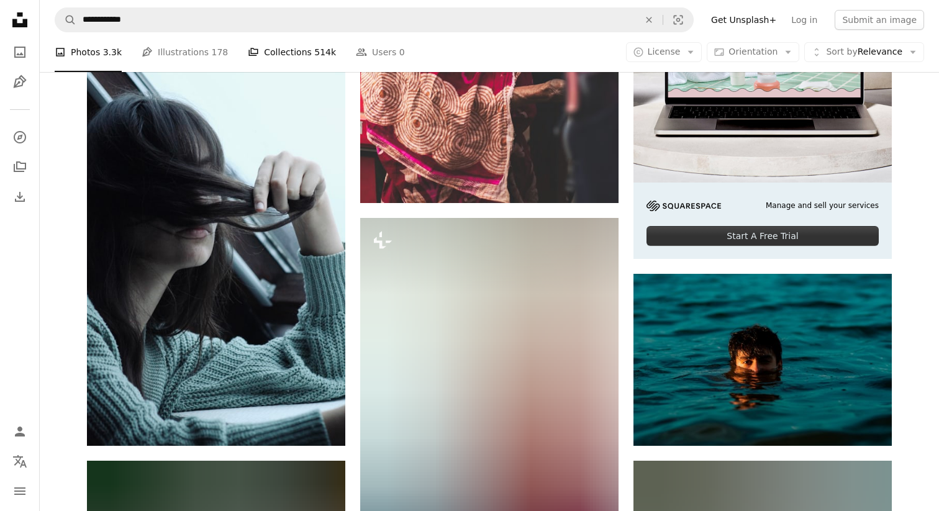
scroll to position [5312, 0]
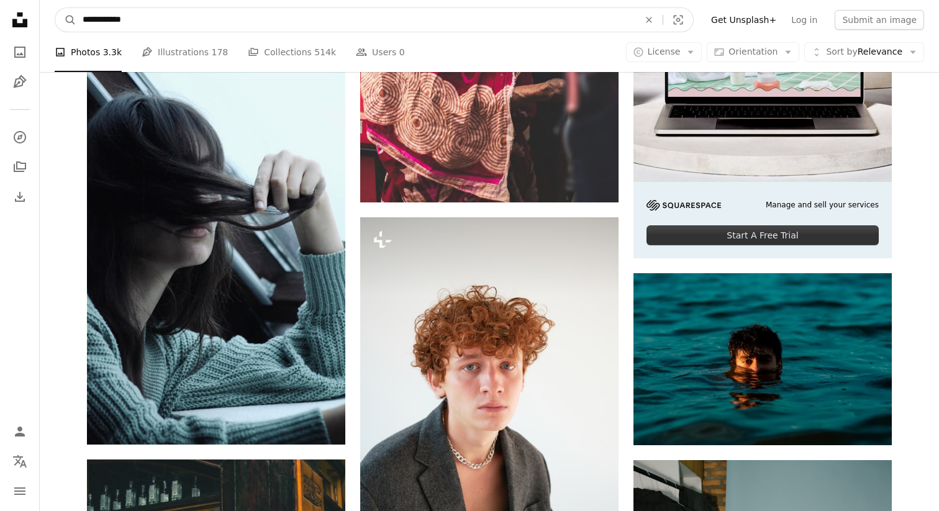
click at [168, 19] on input "**********" at bounding box center [355, 20] width 559 height 24
type input "**********"
click at [55, 8] on button "A magnifying glass" at bounding box center [65, 20] width 21 height 24
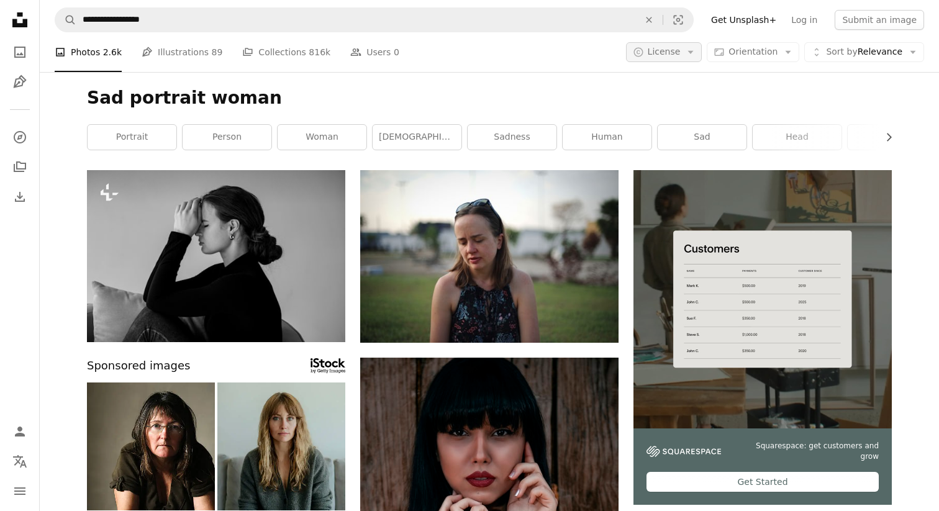
click at [690, 53] on icon "Arrow down" at bounding box center [690, 52] width 11 height 11
click at [678, 142] on link "Free" at bounding box center [689, 151] width 102 height 22
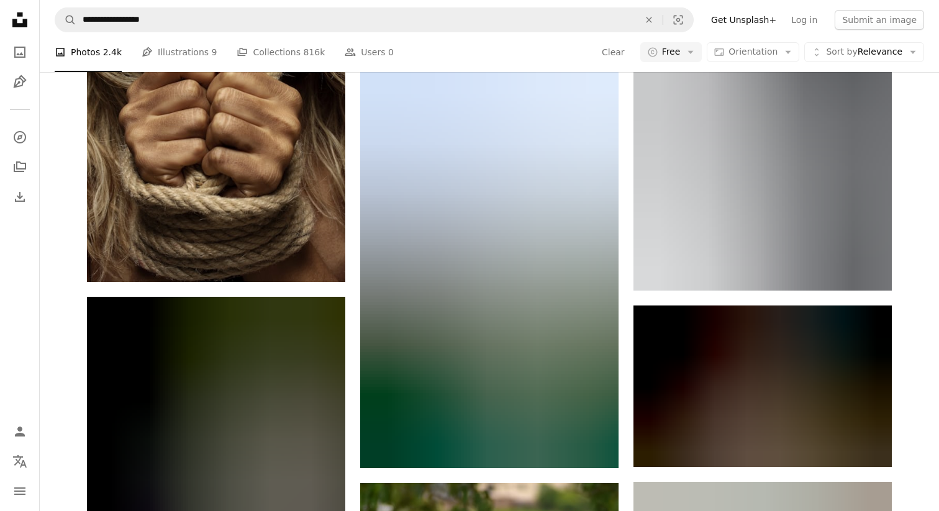
scroll to position [14772, 0]
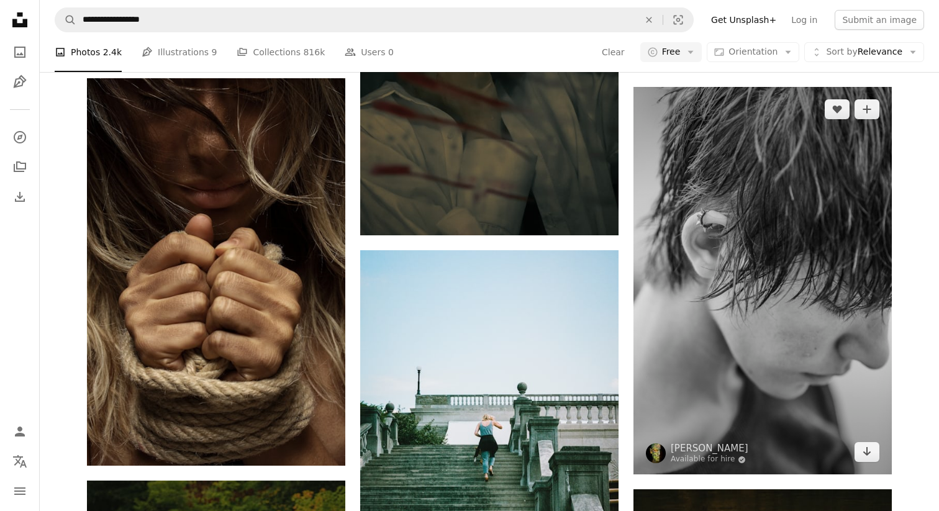
click at [781, 258] on img at bounding box center [763, 281] width 258 height 388
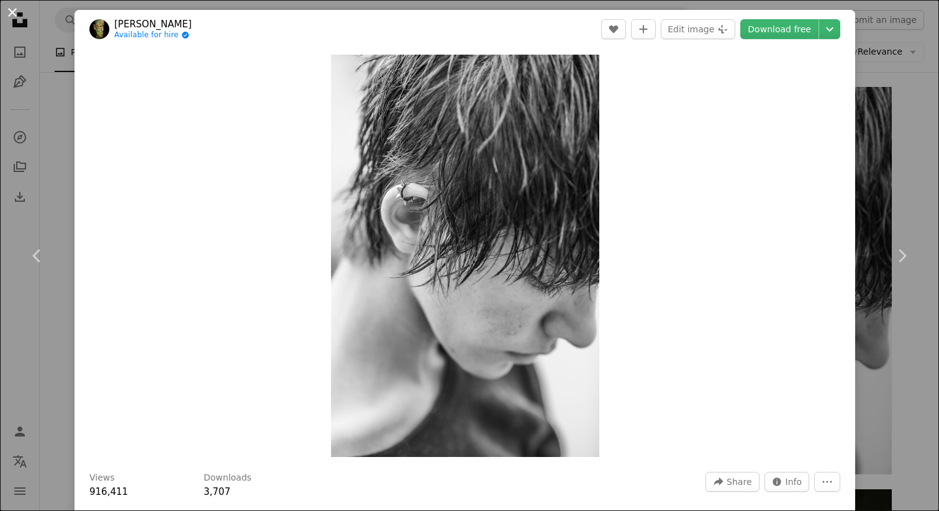
click at [17, 12] on button "An X shape" at bounding box center [12, 12] width 15 height 15
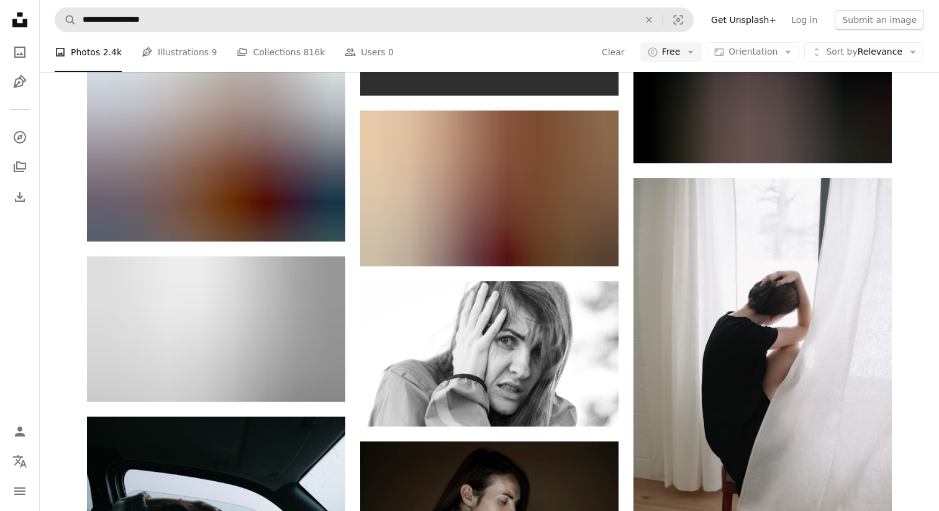
scroll to position [17384, 0]
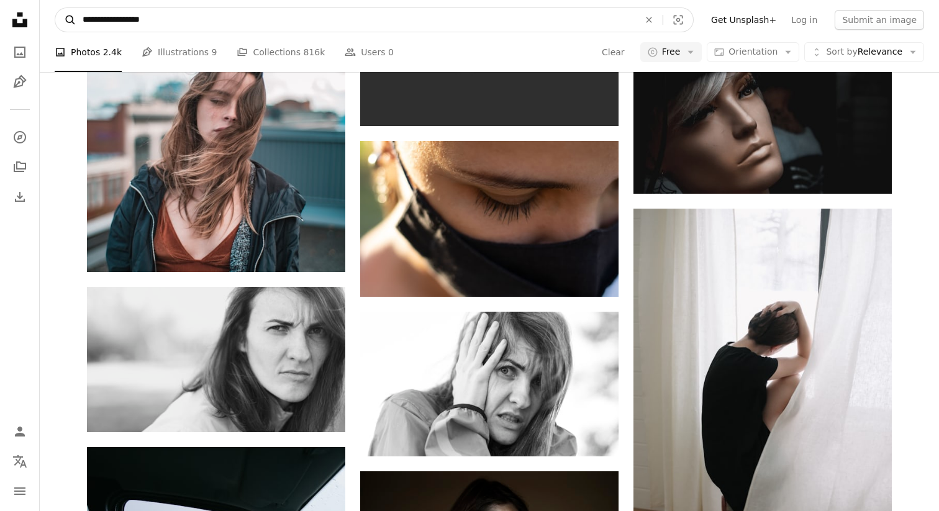
drag, startPoint x: 191, startPoint y: 22, endPoint x: 69, endPoint y: 22, distance: 121.7
click at [69, 22] on form "**********" at bounding box center [374, 19] width 639 height 25
type input "*****"
click button "A magnifying glass" at bounding box center [65, 20] width 21 height 24
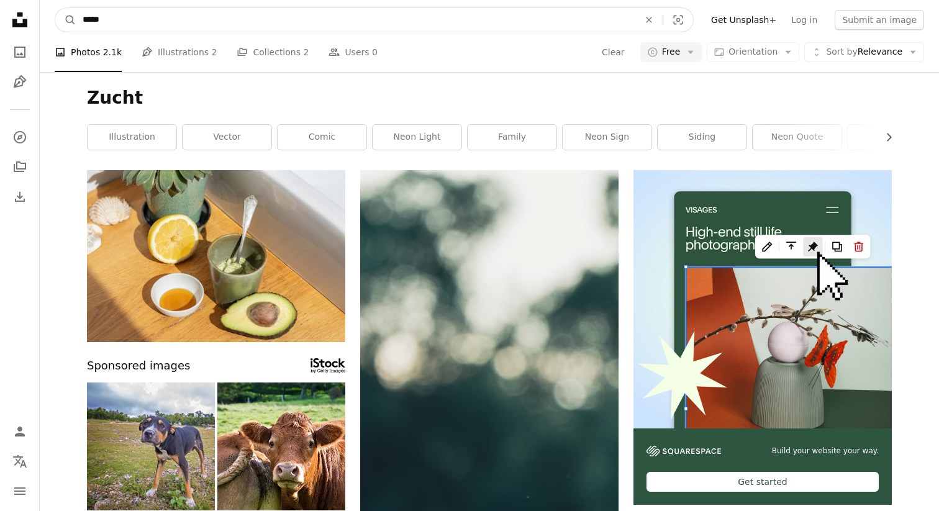
click at [153, 17] on input "*****" at bounding box center [355, 20] width 559 height 24
type input "**********"
click button "A magnifying glass" at bounding box center [65, 20] width 21 height 24
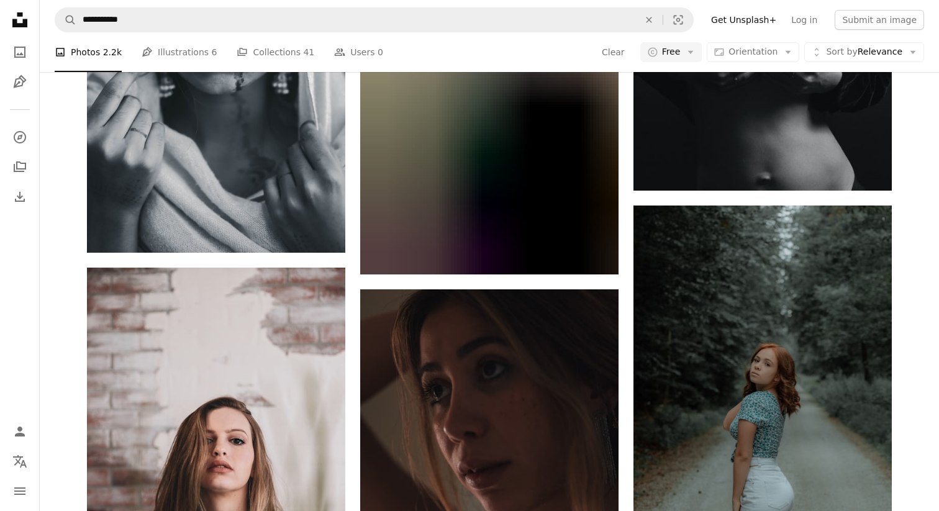
scroll to position [3351, 0]
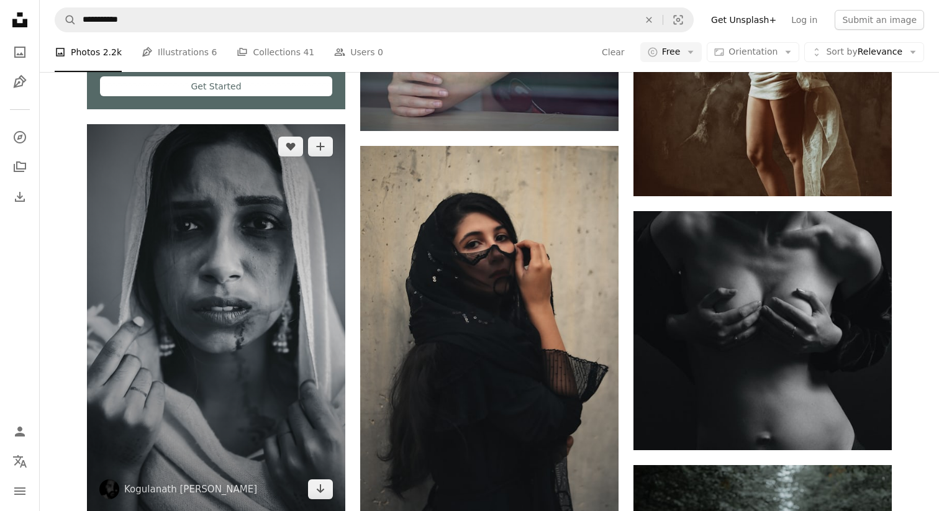
click at [215, 294] on img at bounding box center [216, 318] width 258 height 388
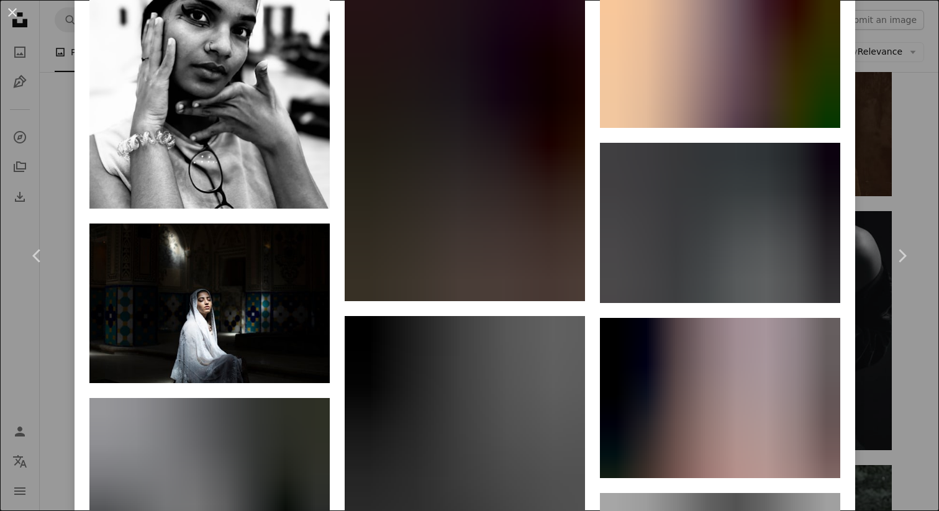
scroll to position [2724, 0]
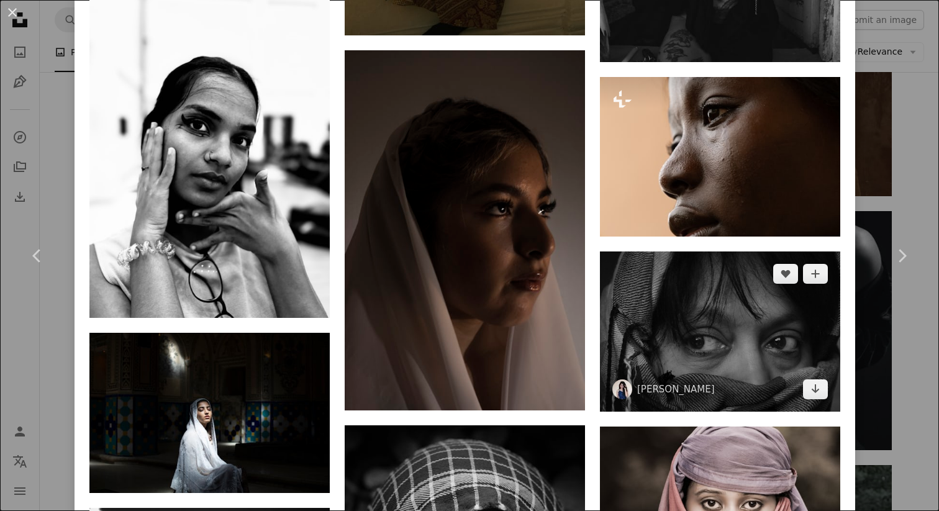
click at [698, 349] on img at bounding box center [720, 332] width 240 height 160
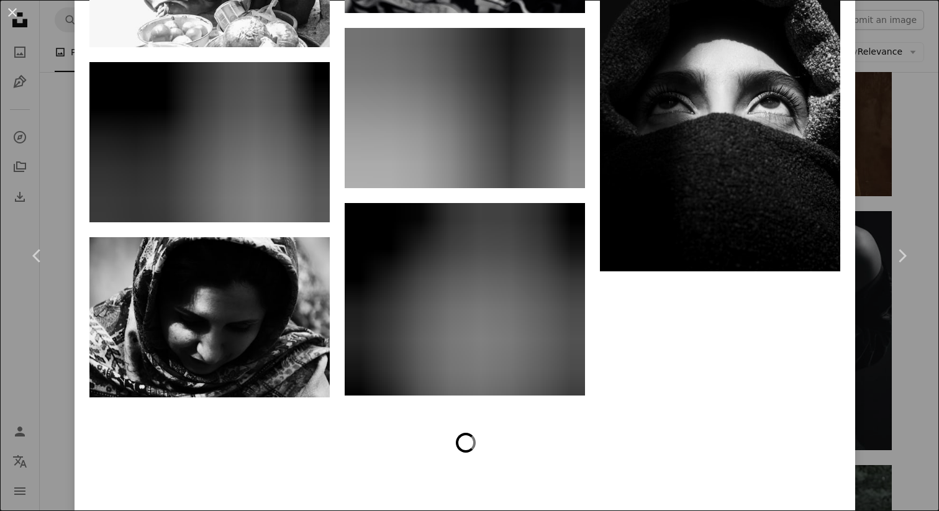
scroll to position [4080, 0]
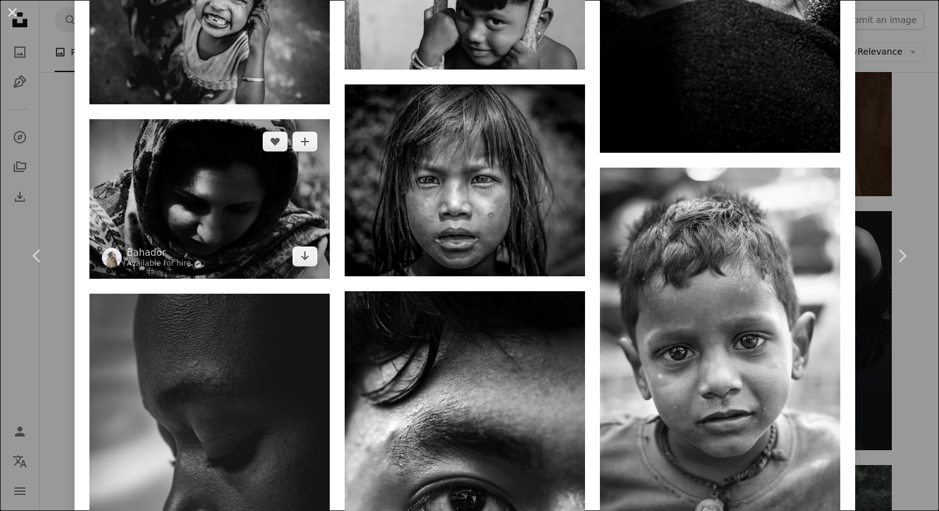
click at [209, 203] on img at bounding box center [209, 199] width 240 height 160
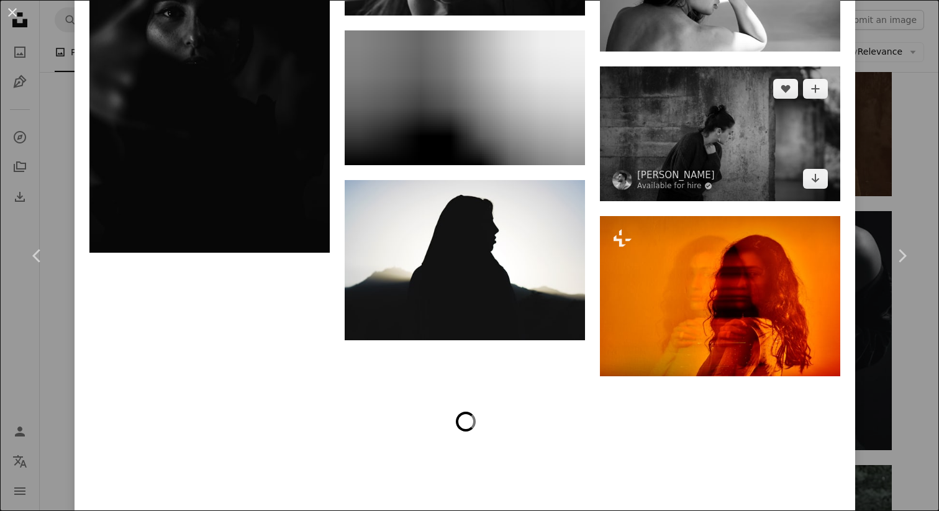
scroll to position [6115, 0]
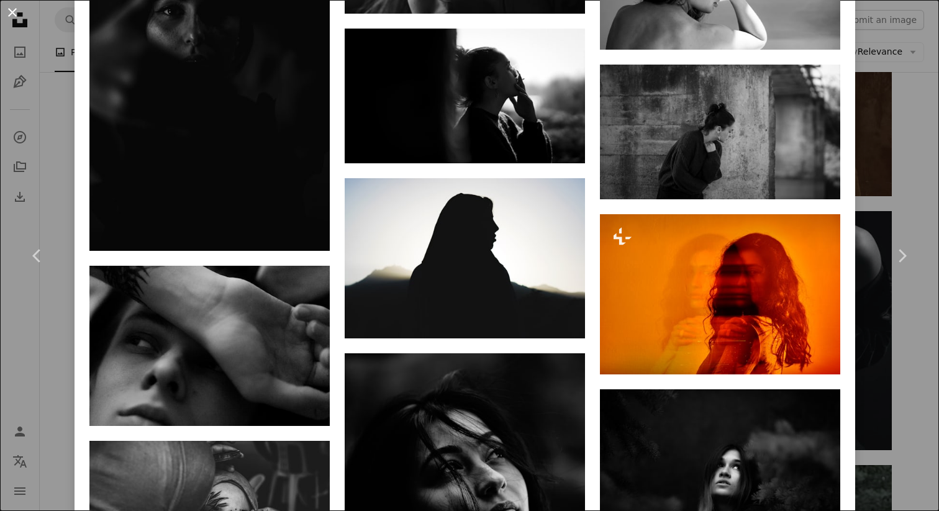
click at [17, 14] on button "An X shape" at bounding box center [12, 12] width 15 height 15
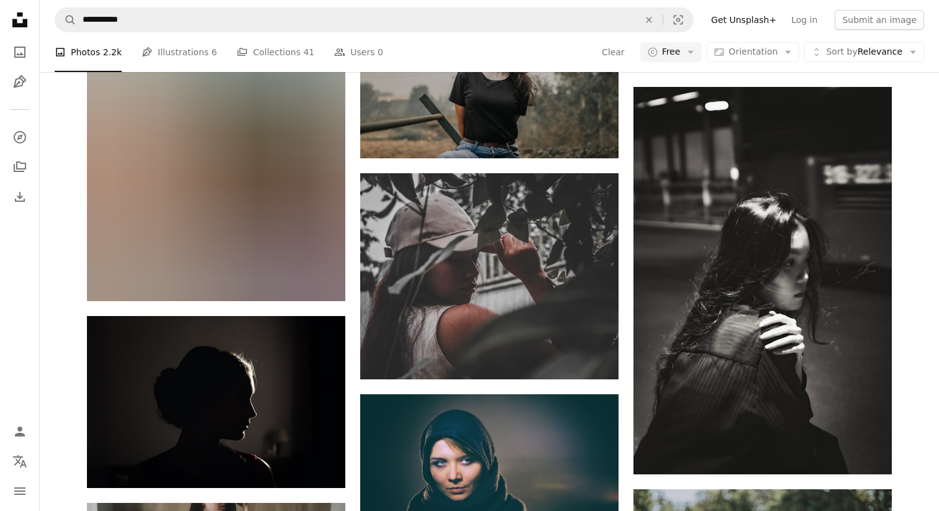
scroll to position [8688, 0]
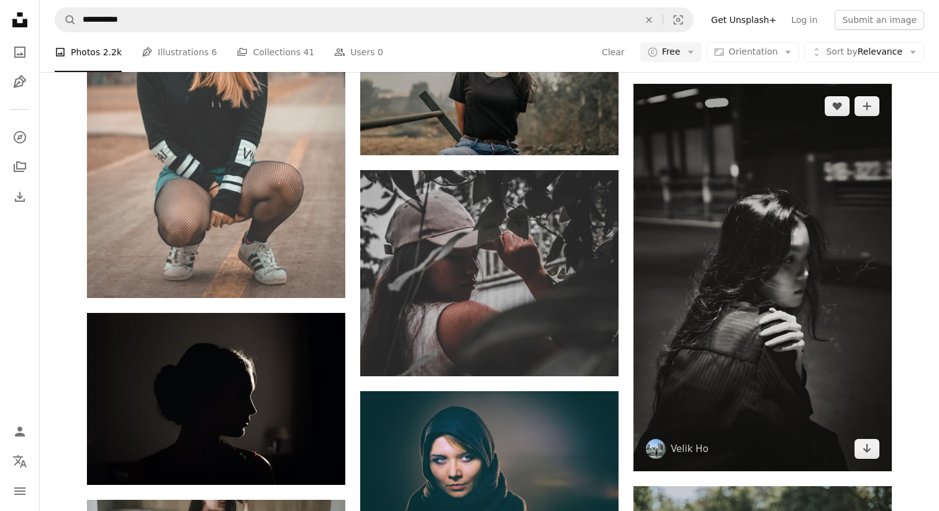
click at [711, 305] on img at bounding box center [763, 278] width 258 height 388
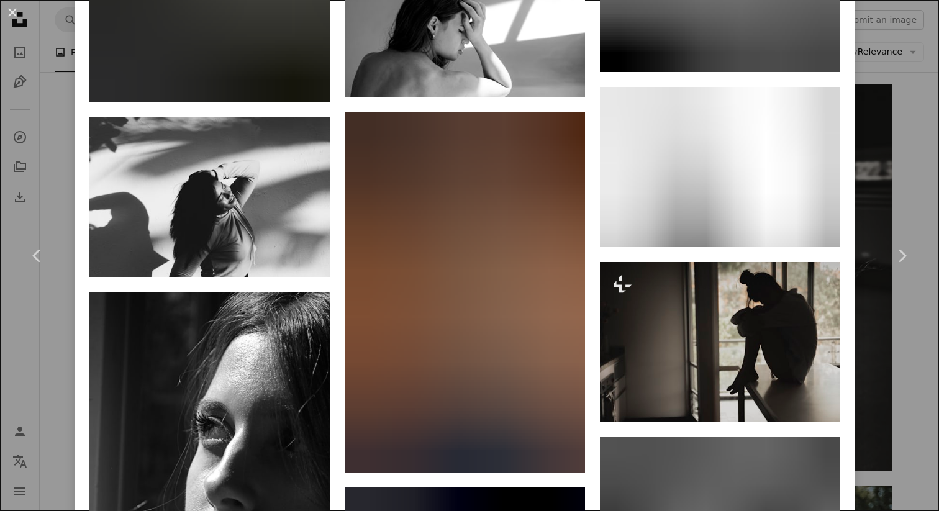
scroll to position [6568, 0]
